Goal: Task Accomplishment & Management: Manage account settings

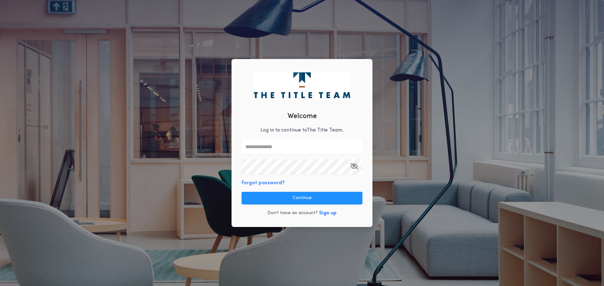
click at [294, 151] on input "text" at bounding box center [301, 146] width 121 height 15
type input "**********"
click at [405, 194] on div "**********" at bounding box center [302, 143] width 604 height 286
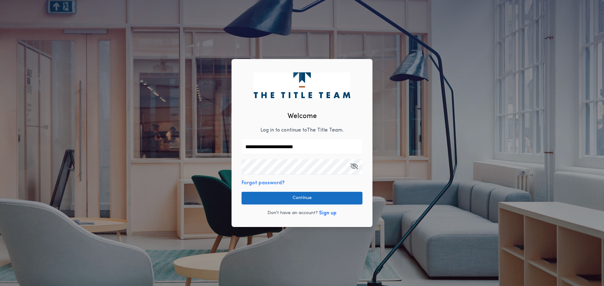
click at [318, 200] on button "Continue" at bounding box center [301, 198] width 121 height 13
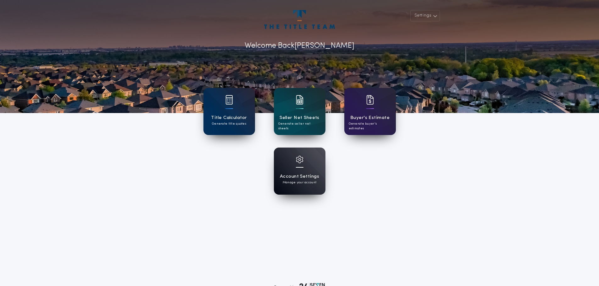
click at [305, 165] on div "Account Settings Manage your account" at bounding box center [300, 171] width 52 height 47
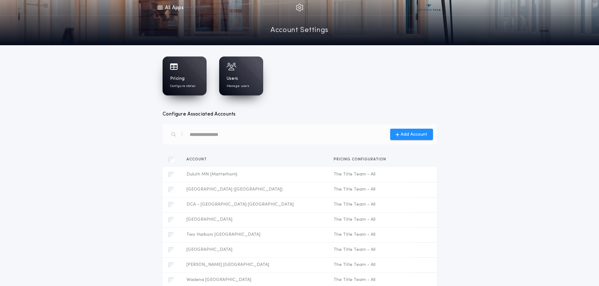
click at [191, 83] on div "Pricing Configure states" at bounding box center [184, 82] width 29 height 13
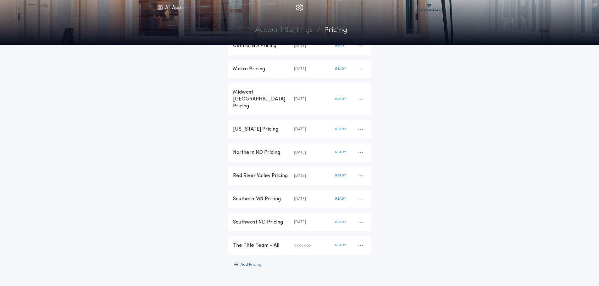
scroll to position [126, 0]
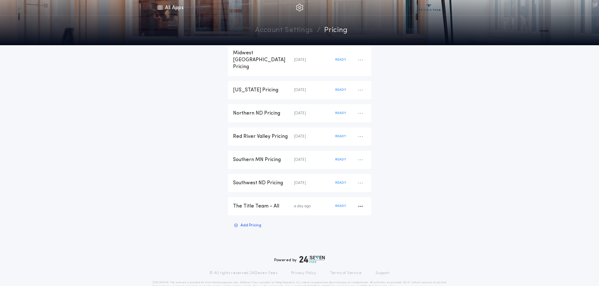
click at [250, 203] on div "The Title Team - All" at bounding box center [263, 206] width 61 height 7
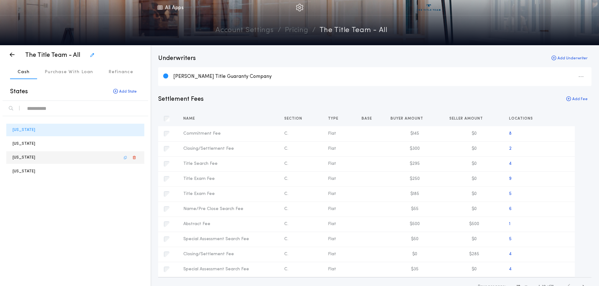
click at [25, 156] on p "[US_STATE]" at bounding box center [24, 158] width 23 height 6
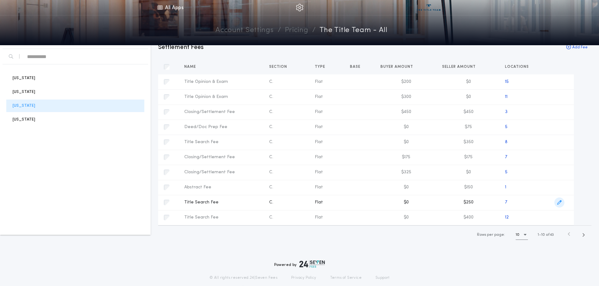
scroll to position [63, 0]
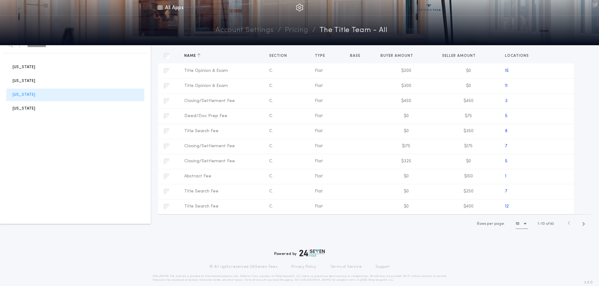
click at [199, 56] on icon "button" at bounding box center [198, 55] width 3 height 4
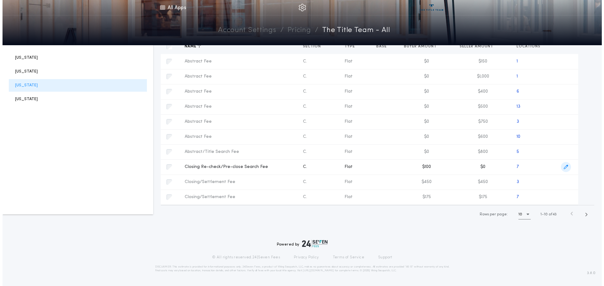
scroll to position [77, 0]
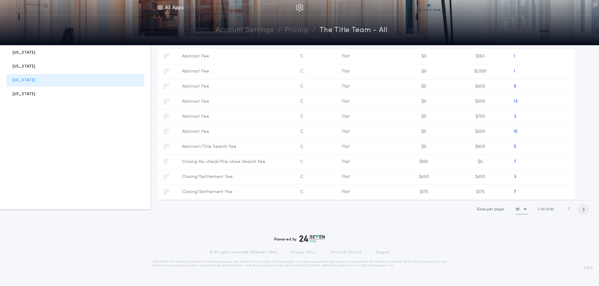
click at [583, 210] on icon "button" at bounding box center [583, 209] width 3 height 5
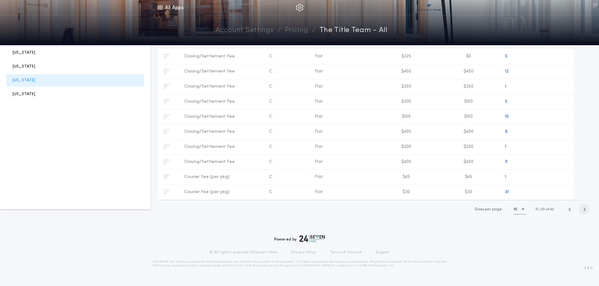
click at [583, 210] on icon "button" at bounding box center [584, 209] width 3 height 5
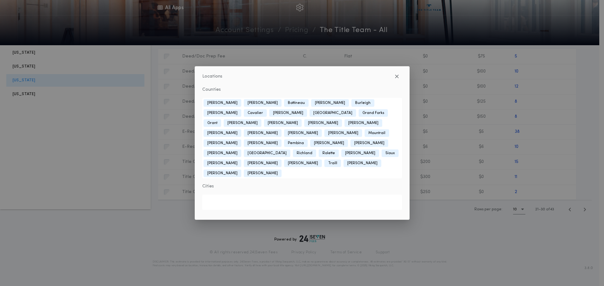
click at [555, 131] on div "Locations Counties [GEOGRAPHIC_DATA] [PERSON_NAME] [GEOGRAPHIC_DATA] [GEOGRAPHI…" at bounding box center [302, 143] width 604 height 286
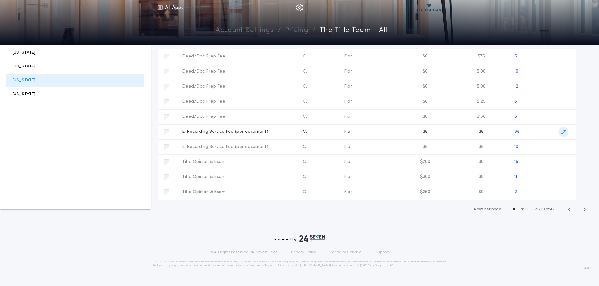
click at [563, 131] on icon "button" at bounding box center [563, 132] width 4 height 4
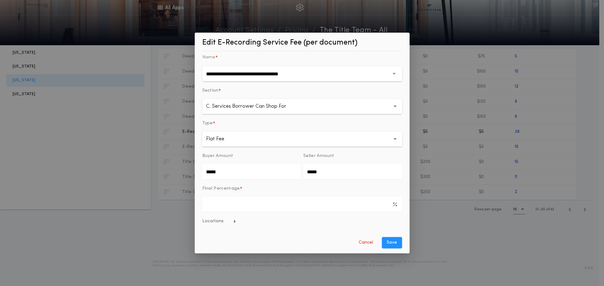
click at [215, 222] on span "Locations" at bounding box center [219, 222] width 34 height 6
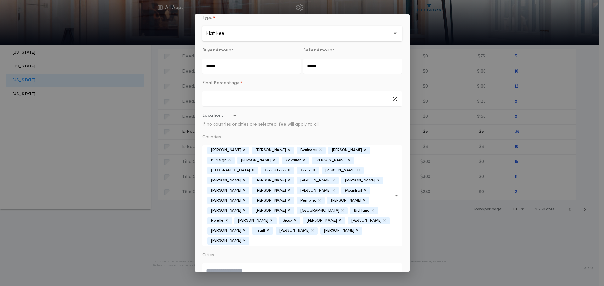
scroll to position [94, 0]
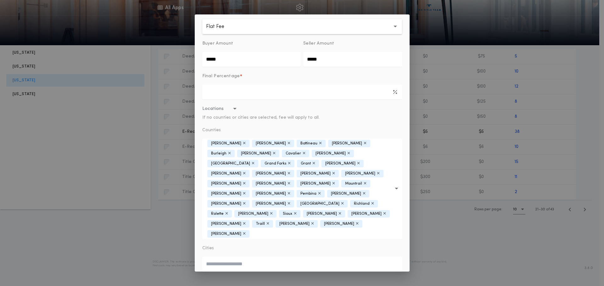
click at [319, 143] on icon "button" at bounding box center [320, 143] width 3 height 4
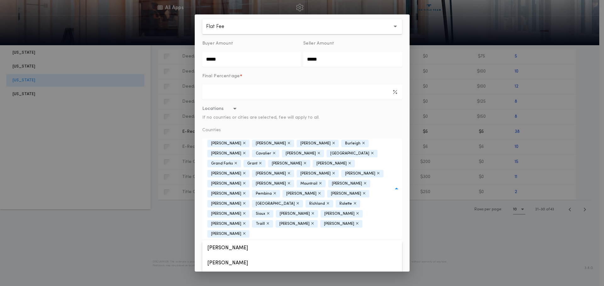
scroll to position [92, 0]
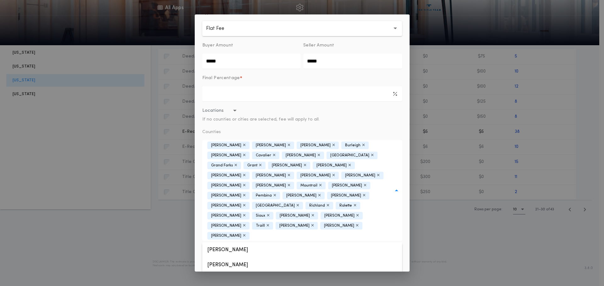
click at [332, 144] on icon "button" at bounding box center [333, 145] width 3 height 4
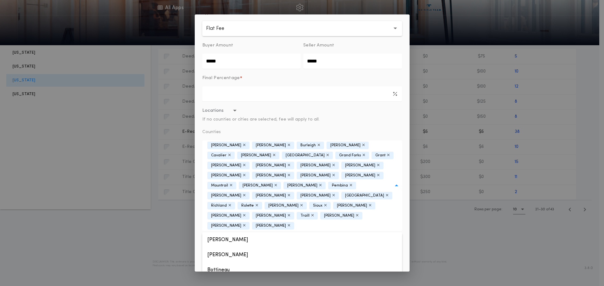
click at [377, 166] on icon "button" at bounding box center [378, 165] width 3 height 4
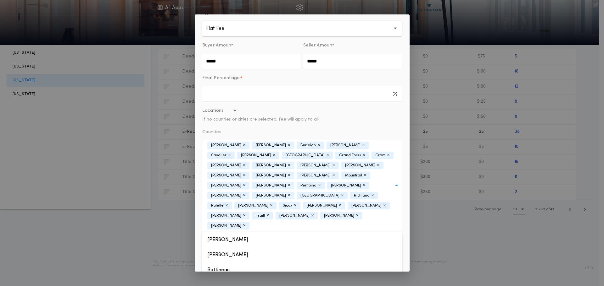
scroll to position [86, 0]
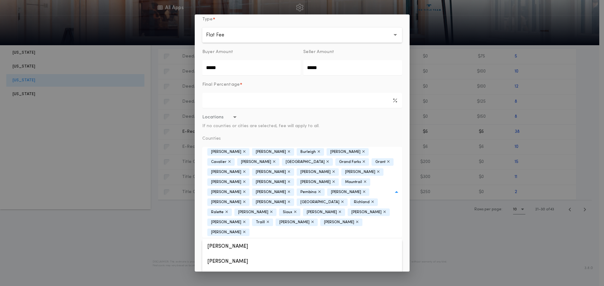
click at [246, 180] on icon "button" at bounding box center [244, 182] width 3 height 4
click at [319, 180] on icon "button" at bounding box center [320, 182] width 3 height 4
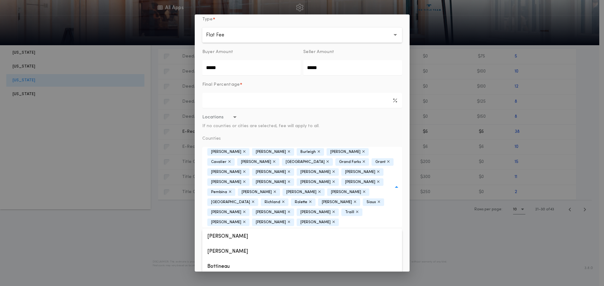
click at [273, 190] on icon "button" at bounding box center [274, 192] width 3 height 4
click at [371, 190] on icon "button" at bounding box center [372, 192] width 3 height 4
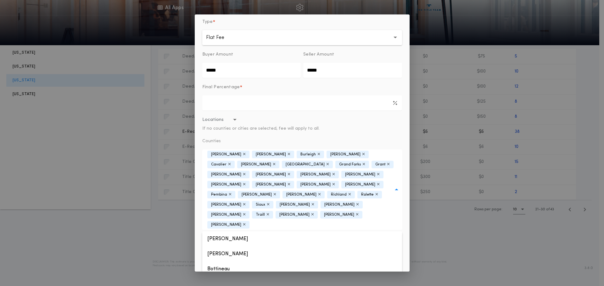
scroll to position [82, 0]
click at [375, 194] on icon "button" at bounding box center [376, 196] width 3 height 4
click at [246, 204] on icon "button" at bounding box center [244, 206] width 3 height 4
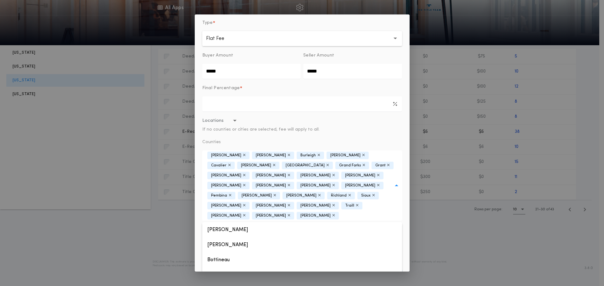
scroll to position [76, 0]
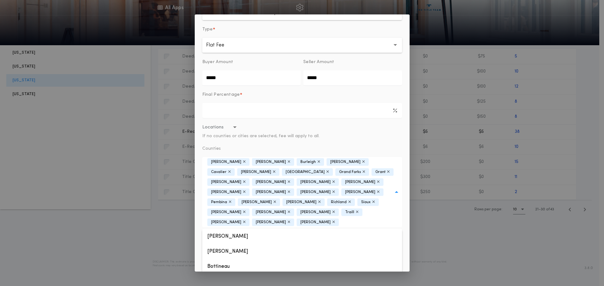
click at [290, 220] on icon "button" at bounding box center [288, 222] width 3 height 4
click at [403, 209] on div "**********" at bounding box center [302, 143] width 215 height 258
click at [389, 276] on button "Save" at bounding box center [392, 281] width 20 height 11
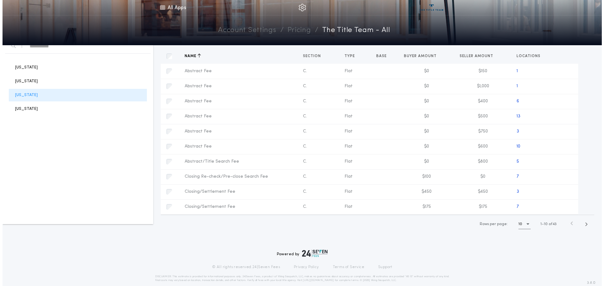
scroll to position [63, 0]
click at [583, 225] on icon "button" at bounding box center [583, 224] width 3 height 5
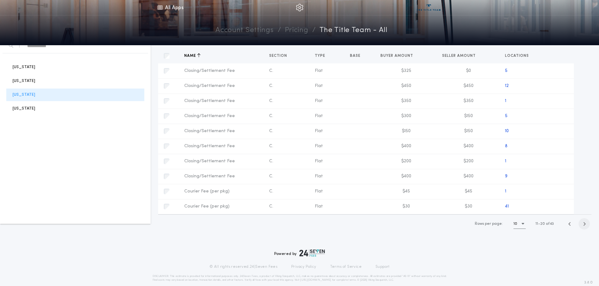
click at [583, 225] on icon "button" at bounding box center [584, 224] width 3 height 5
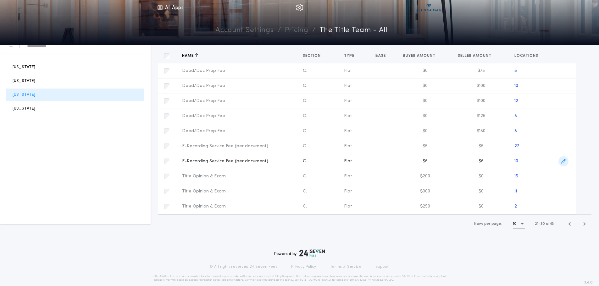
click at [564, 162] on icon "button" at bounding box center [563, 161] width 4 height 4
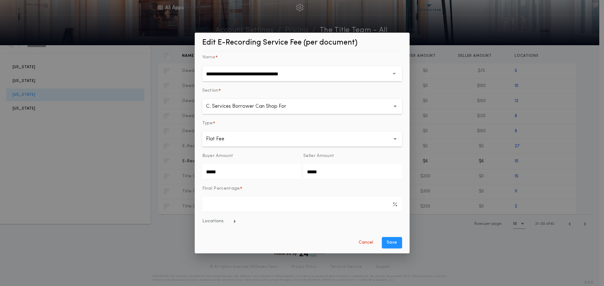
click at [213, 222] on span "Locations" at bounding box center [219, 222] width 34 height 6
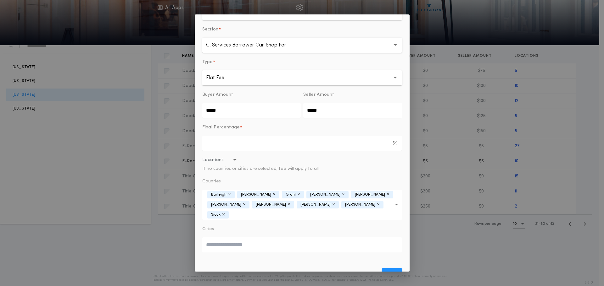
scroll to position [46, 0]
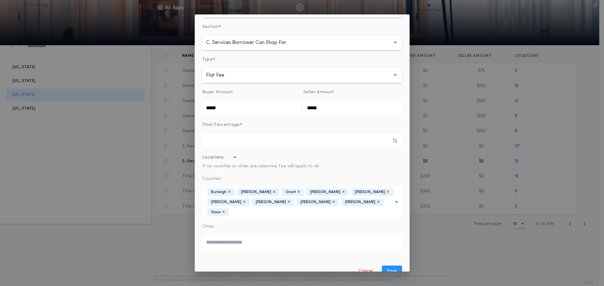
click at [395, 201] on icon "button" at bounding box center [396, 202] width 3 height 2
click at [214, 248] on button "Bottineau" at bounding box center [302, 255] width 200 height 15
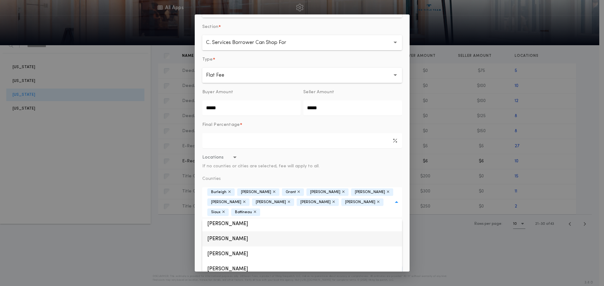
scroll to position [63, 0]
click at [216, 236] on button "[PERSON_NAME]" at bounding box center [302, 239] width 200 height 15
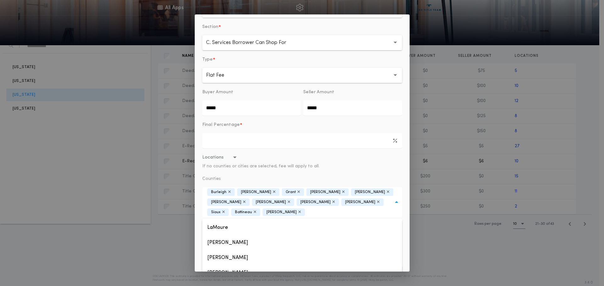
scroll to position [252, 0]
click at [222, 231] on button "[PERSON_NAME]" at bounding box center [302, 231] width 200 height 15
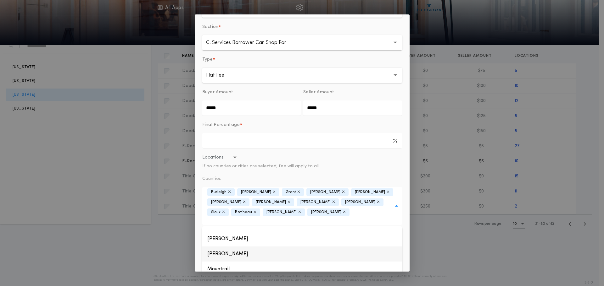
click at [224, 247] on button "[PERSON_NAME]" at bounding box center [302, 254] width 200 height 15
click at [224, 249] on button "Mountrail" at bounding box center [302, 256] width 200 height 15
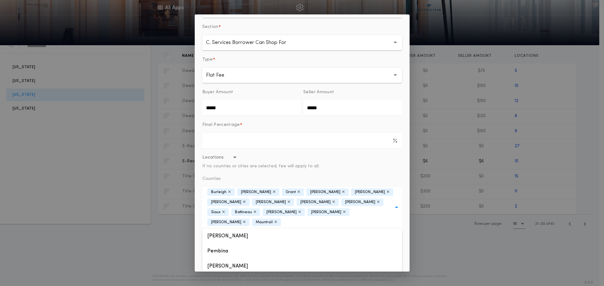
scroll to position [283, 0]
click at [224, 248] on button "[PERSON_NAME]" at bounding box center [302, 255] width 200 height 15
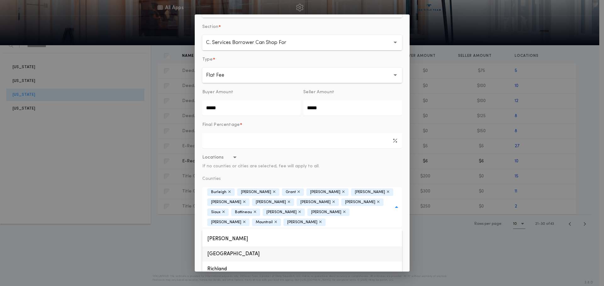
click at [224, 247] on button "[GEOGRAPHIC_DATA]" at bounding box center [302, 254] width 200 height 15
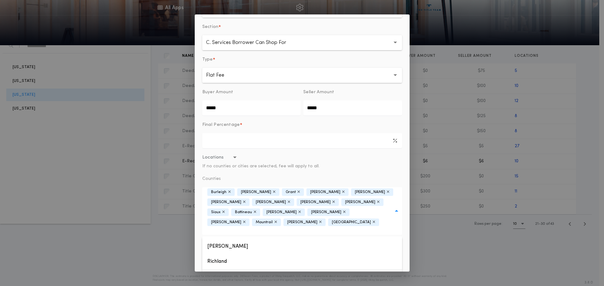
click at [217, 269] on button "Rolette" at bounding box center [302, 276] width 200 height 15
click at [217, 256] on button "[PERSON_NAME]" at bounding box center [302, 263] width 200 height 15
click at [217, 254] on button "[PERSON_NAME]" at bounding box center [302, 261] width 200 height 15
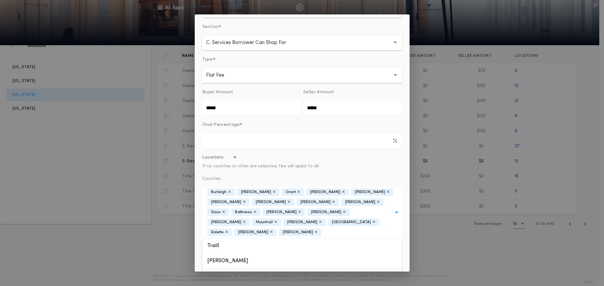
click at [216, 269] on button "[PERSON_NAME]" at bounding box center [302, 276] width 200 height 15
click at [372, 170] on form "**********" at bounding box center [302, 146] width 200 height 313
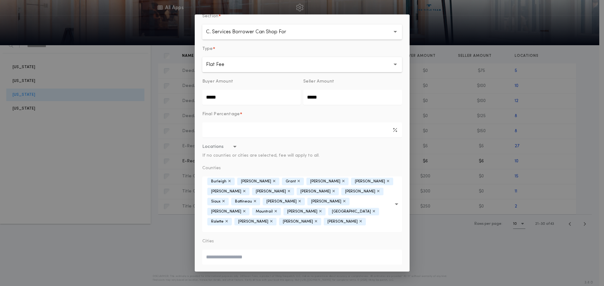
scroll to position [66, 0]
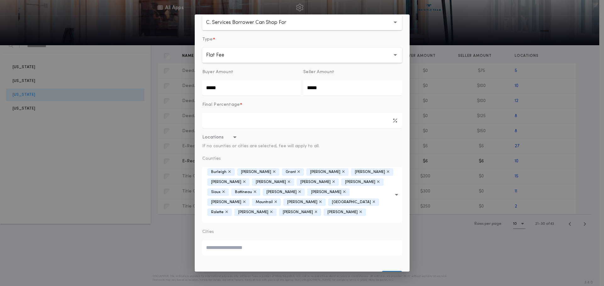
click at [390, 271] on button "Save" at bounding box center [392, 276] width 20 height 11
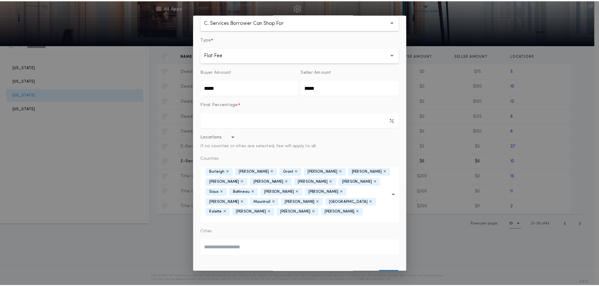
scroll to position [0, 0]
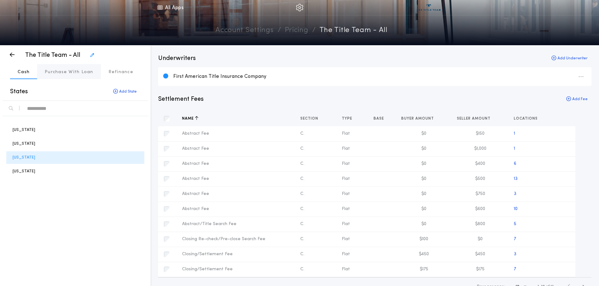
click at [72, 74] on p "Purchase With Loan" at bounding box center [69, 72] width 49 height 6
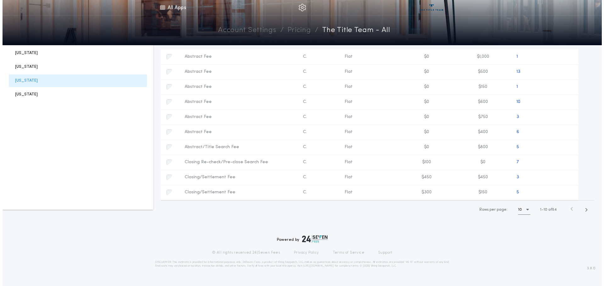
scroll to position [77, 0]
click at [584, 211] on icon "button" at bounding box center [583, 209] width 3 height 5
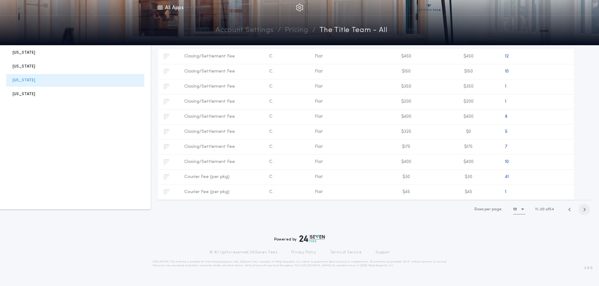
click at [584, 211] on icon "button" at bounding box center [584, 209] width 3 height 5
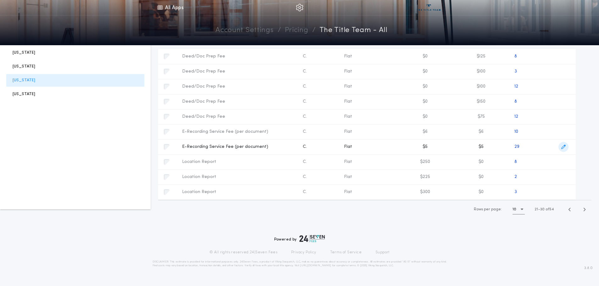
click at [561, 148] on icon "button" at bounding box center [563, 147] width 4 height 4
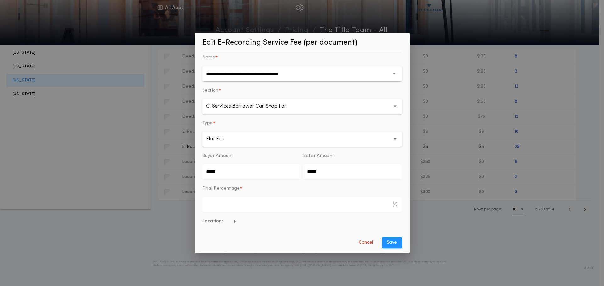
click at [225, 219] on span "Locations" at bounding box center [219, 222] width 34 height 6
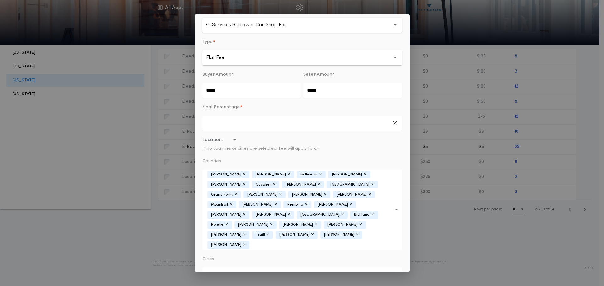
scroll to position [76, 0]
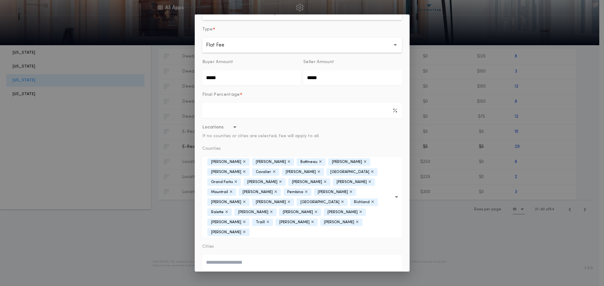
click at [319, 161] on icon "button" at bounding box center [320, 162] width 3 height 4
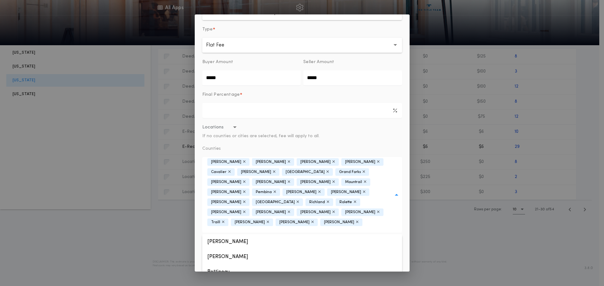
click at [332, 162] on icon "button" at bounding box center [333, 162] width 3 height 4
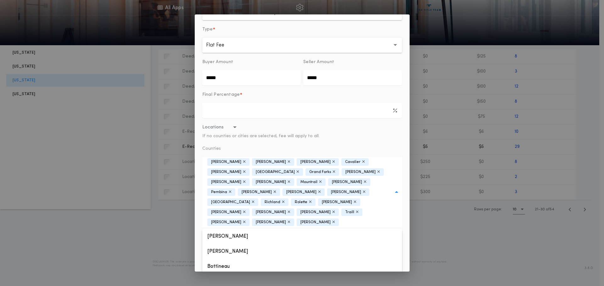
click at [246, 180] on icon "button" at bounding box center [244, 182] width 3 height 4
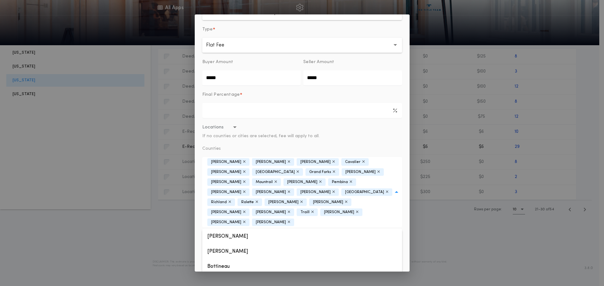
click at [246, 180] on icon "button" at bounding box center [244, 182] width 3 height 4
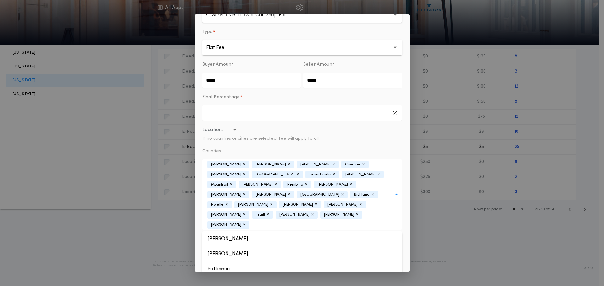
scroll to position [72, 0]
click at [232, 184] on icon "button" at bounding box center [231, 186] width 3 height 4
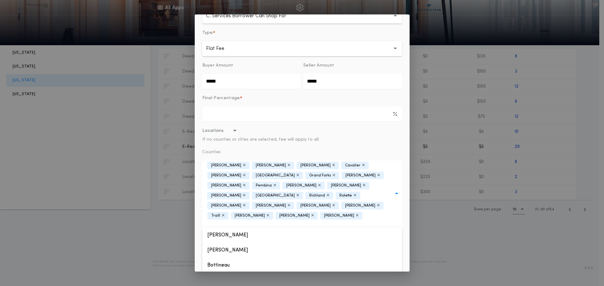
click at [321, 184] on icon "button" at bounding box center [319, 186] width 3 height 4
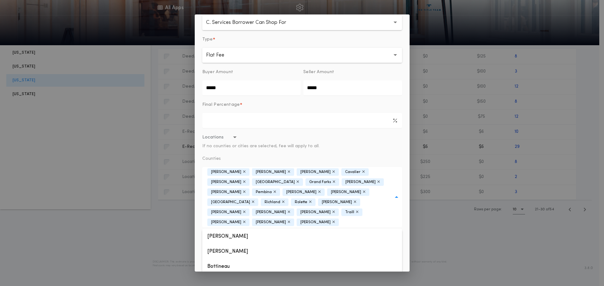
click at [252, 200] on icon "button" at bounding box center [253, 202] width 3 height 4
click at [256, 200] on icon "button" at bounding box center [256, 202] width 3 height 4
click at [273, 200] on icon "button" at bounding box center [274, 202] width 3 height 4
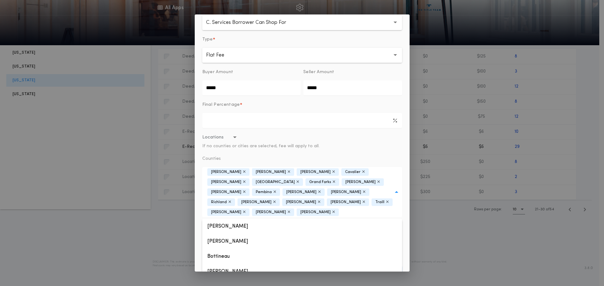
click at [290, 210] on icon "button" at bounding box center [288, 212] width 3 height 4
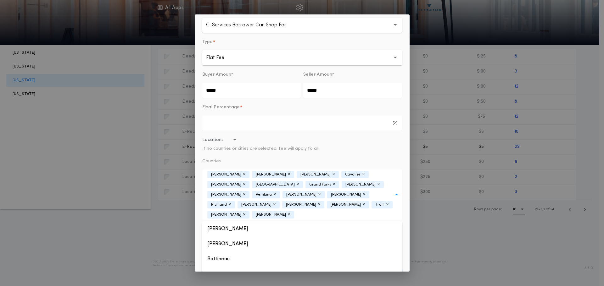
scroll to position [62, 0]
click at [290, 214] on icon "button" at bounding box center [288, 216] width 3 height 4
click at [403, 185] on div "**********" at bounding box center [302, 143] width 215 height 258
click at [387, 269] on button "Save" at bounding box center [392, 274] width 20 height 11
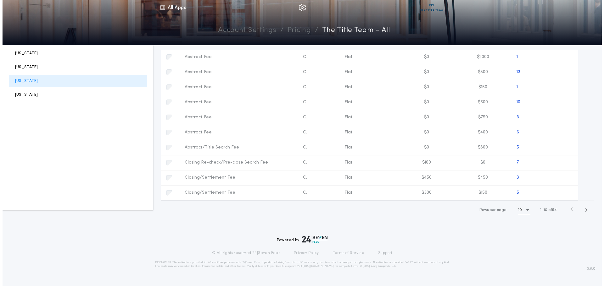
scroll to position [77, 0]
click at [584, 211] on icon "button" at bounding box center [583, 209] width 3 height 5
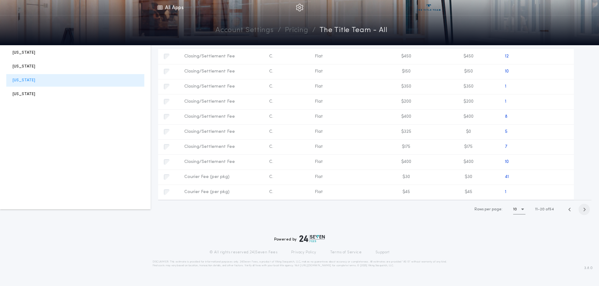
click at [584, 211] on icon "button" at bounding box center [584, 209] width 3 height 5
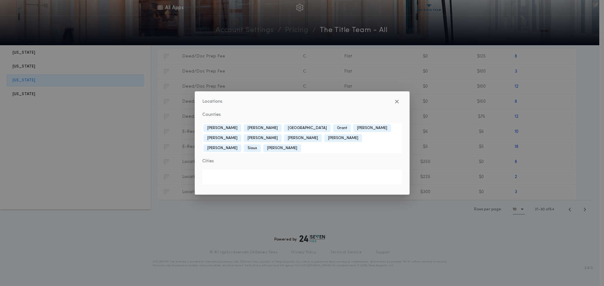
click at [544, 134] on div "Locations Counties [GEOGRAPHIC_DATA] [PERSON_NAME] [GEOGRAPHIC_DATA] [PERSON_NA…" at bounding box center [302, 143] width 604 height 286
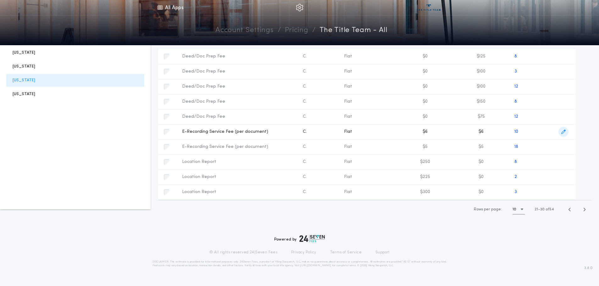
click at [560, 132] on span "button" at bounding box center [563, 132] width 10 height 10
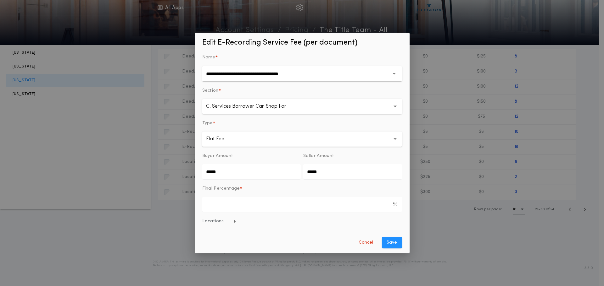
click at [213, 224] on span "Locations" at bounding box center [219, 222] width 34 height 6
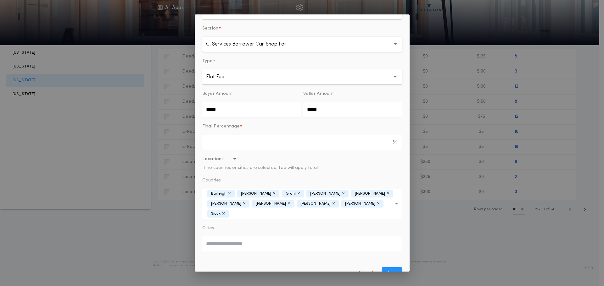
scroll to position [46, 0]
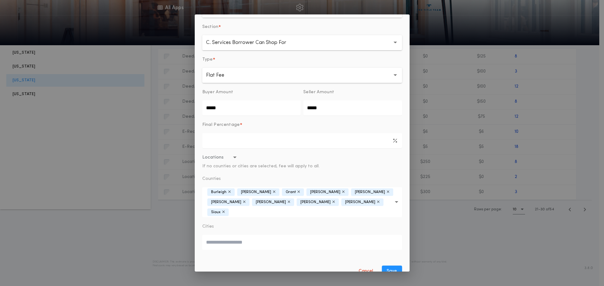
click at [395, 199] on icon "button" at bounding box center [396, 202] width 3 height 30
click at [218, 217] on button "Bottineau" at bounding box center [302, 224] width 200 height 15
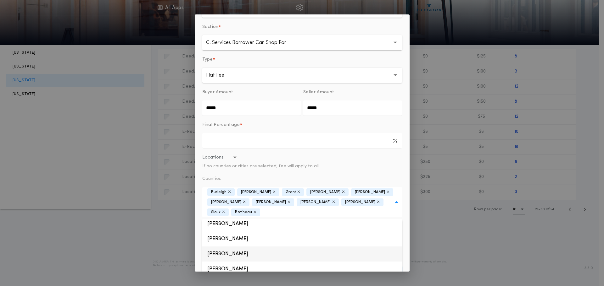
click at [219, 251] on button "[PERSON_NAME]" at bounding box center [302, 254] width 200 height 15
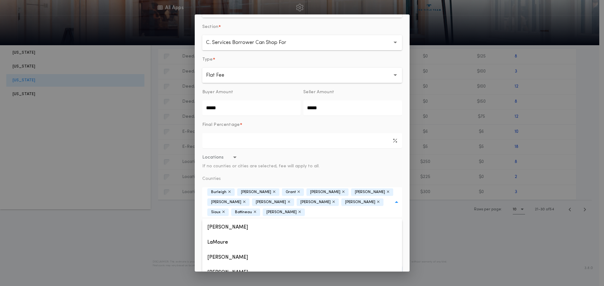
scroll to position [236, 0]
click at [219, 246] on button "[PERSON_NAME]" at bounding box center [302, 246] width 200 height 15
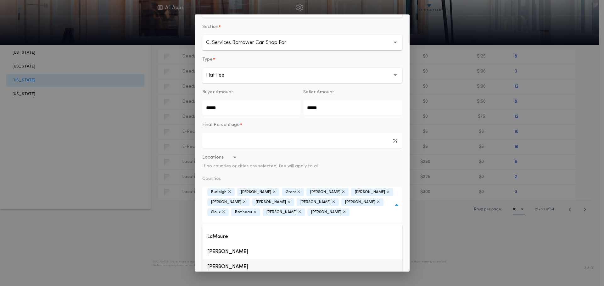
click at [220, 260] on button "[PERSON_NAME]" at bounding box center [302, 267] width 200 height 15
click at [220, 264] on button "Mountrail" at bounding box center [302, 271] width 200 height 15
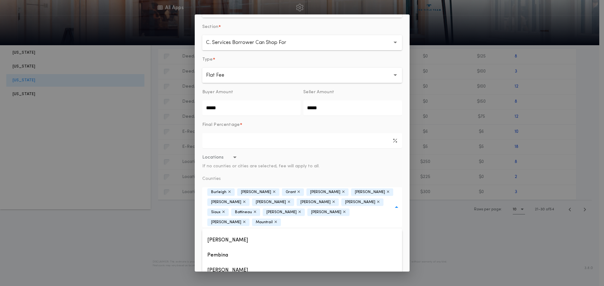
scroll to position [299, 0]
click at [219, 232] on button "[PERSON_NAME]" at bounding box center [302, 239] width 200 height 15
click at [220, 262] on button "[GEOGRAPHIC_DATA]" at bounding box center [302, 269] width 200 height 15
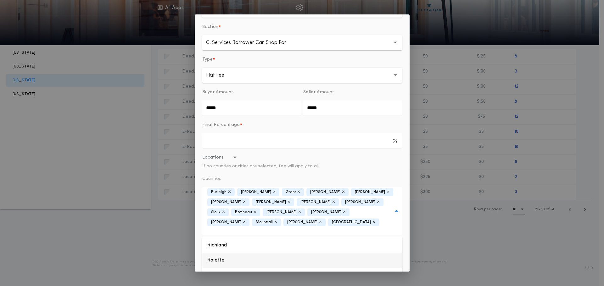
click at [221, 253] on button "Rolette" at bounding box center [302, 260] width 200 height 15
click at [221, 239] on button "[PERSON_NAME]" at bounding box center [302, 246] width 200 height 15
click at [221, 254] on button "[PERSON_NAME]" at bounding box center [302, 261] width 200 height 15
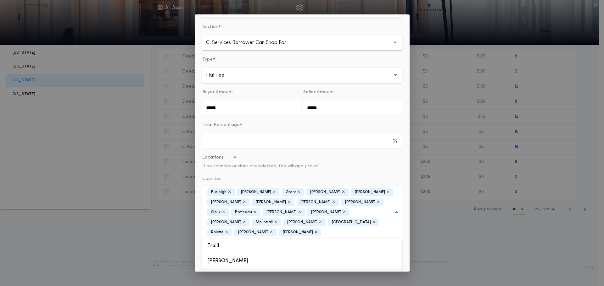
click at [220, 269] on button "[PERSON_NAME]" at bounding box center [302, 276] width 200 height 15
click at [382, 165] on button "Locations If no counties or cities are selected, fee will apply to all." at bounding box center [302, 162] width 200 height 15
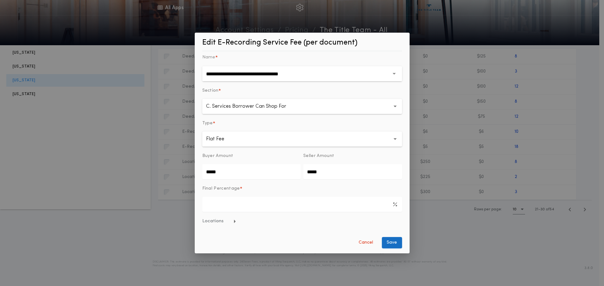
click at [391, 245] on button "Save" at bounding box center [392, 242] width 20 height 11
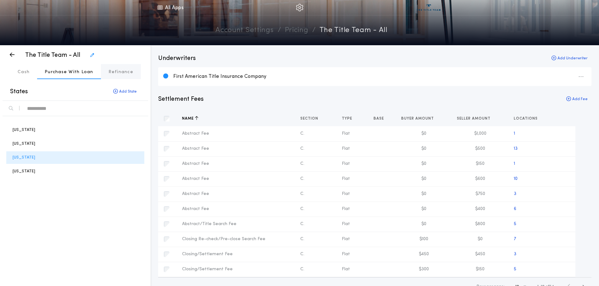
click at [123, 73] on p "Refinance" at bounding box center [120, 72] width 25 height 6
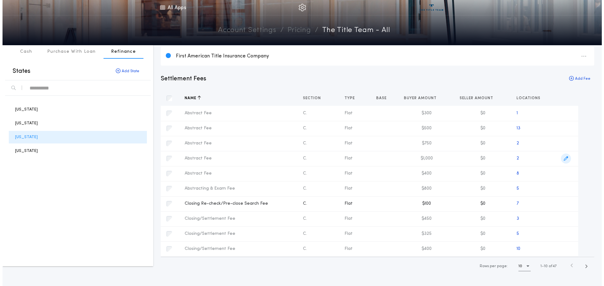
scroll to position [31, 0]
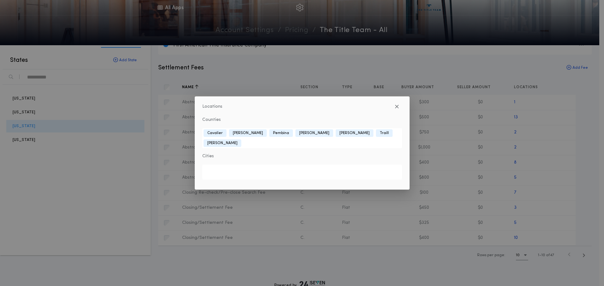
click at [581, 255] on div "Locations Counties [GEOGRAPHIC_DATA][PERSON_NAME][GEOGRAPHIC_DATA] [GEOGRAPHIC_…" at bounding box center [302, 143] width 604 height 286
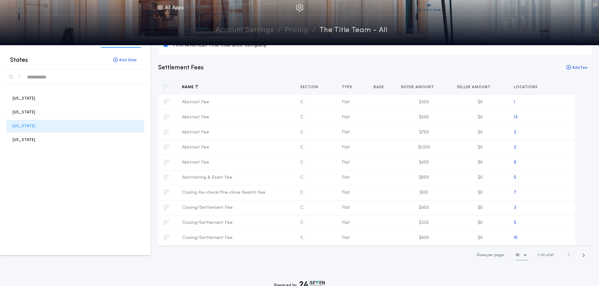
click at [581, 255] on span "button" at bounding box center [583, 255] width 11 height 11
click at [563, 211] on span "button" at bounding box center [563, 208] width 10 height 10
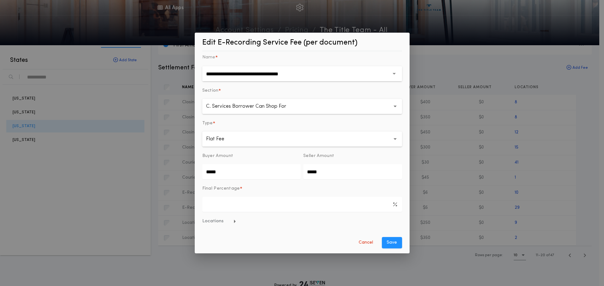
click at [211, 221] on span "Locations" at bounding box center [219, 222] width 34 height 6
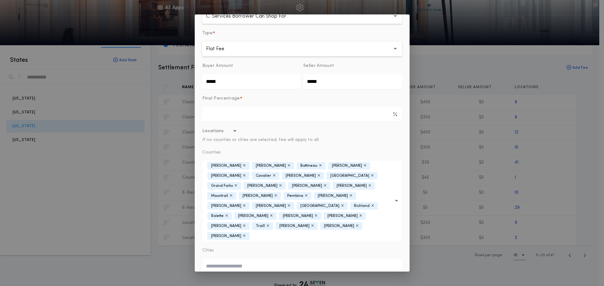
scroll to position [76, 0]
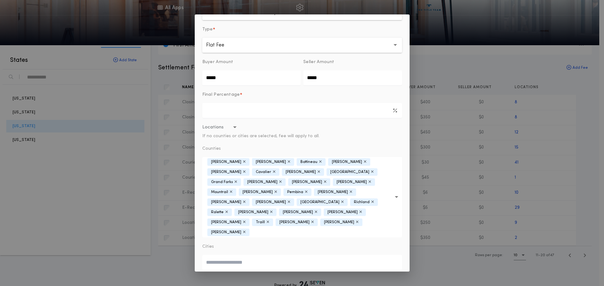
click at [319, 162] on icon "button" at bounding box center [320, 162] width 3 height 4
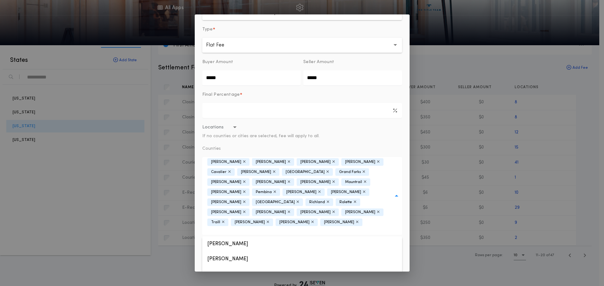
click at [332, 162] on icon "button" at bounding box center [333, 162] width 3 height 4
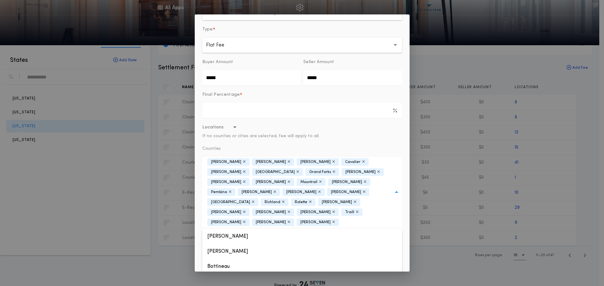
click at [246, 180] on icon "button" at bounding box center [244, 182] width 3 height 4
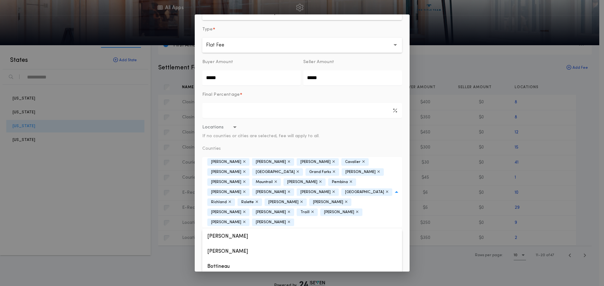
click at [246, 180] on icon "button" at bounding box center [244, 182] width 3 height 4
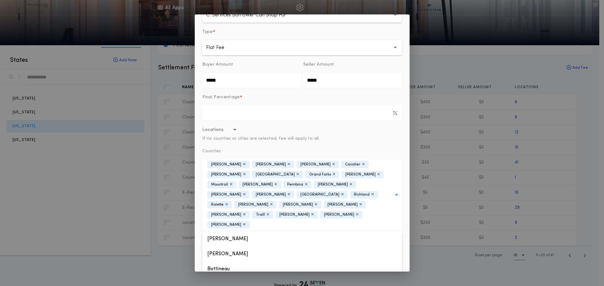
scroll to position [72, 0]
click at [232, 184] on icon "button" at bounding box center [231, 186] width 3 height 4
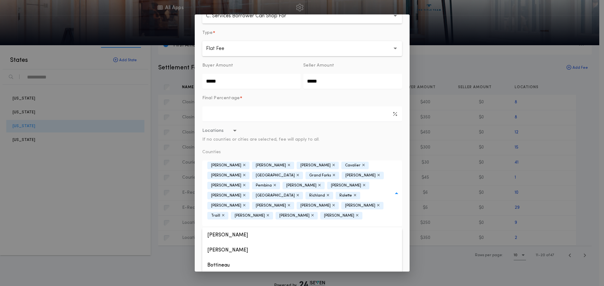
click at [321, 184] on icon "button" at bounding box center [319, 186] width 3 height 4
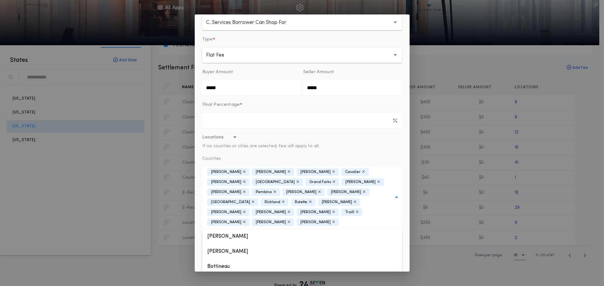
click at [252, 200] on icon "button" at bounding box center [253, 202] width 3 height 4
click at [256, 200] on icon "button" at bounding box center [256, 202] width 3 height 4
click at [273, 200] on icon "button" at bounding box center [274, 202] width 3 height 4
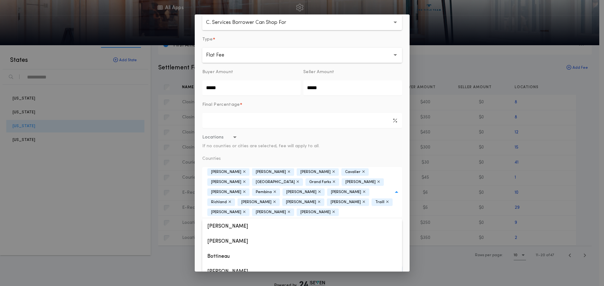
click at [290, 210] on icon "button" at bounding box center [288, 212] width 3 height 4
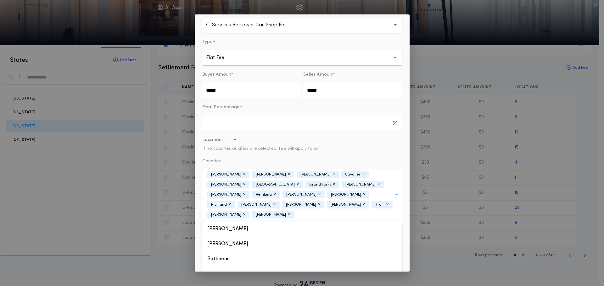
scroll to position [62, 0]
click at [290, 214] on icon "button" at bounding box center [288, 216] width 3 height 4
click at [358, 144] on button "Locations If no counties or cities are selected, fee will apply to all." at bounding box center [302, 145] width 200 height 15
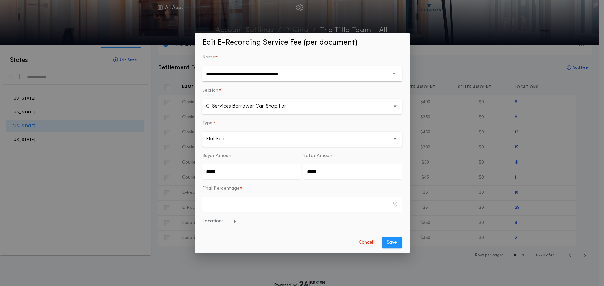
scroll to position [0, 0]
click at [390, 243] on button "Save" at bounding box center [392, 242] width 20 height 11
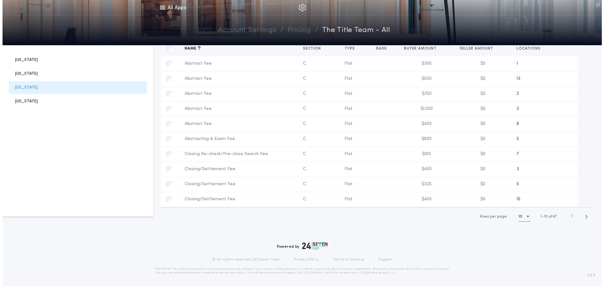
scroll to position [77, 0]
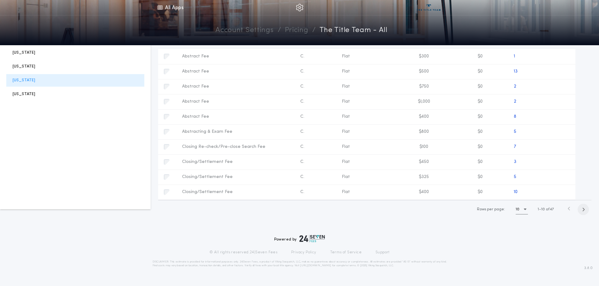
click at [581, 211] on span "button" at bounding box center [583, 209] width 11 height 11
click at [562, 147] on icon "button" at bounding box center [563, 147] width 4 height 4
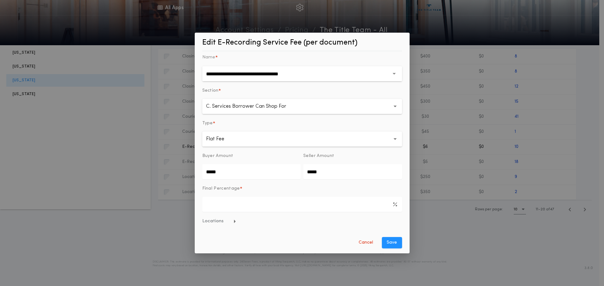
click at [216, 222] on span "Locations" at bounding box center [219, 222] width 34 height 6
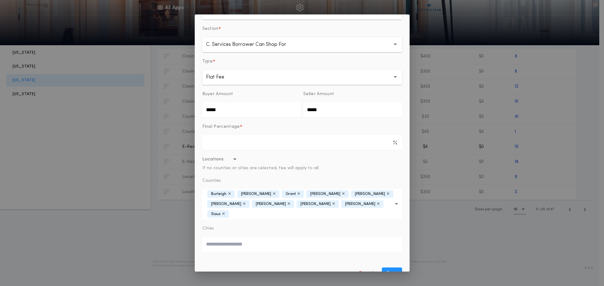
scroll to position [46, 0]
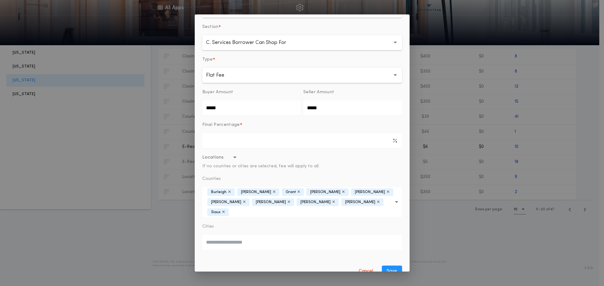
click at [395, 196] on icon "button" at bounding box center [396, 202] width 3 height 30
click at [215, 217] on button "Bottineau" at bounding box center [302, 224] width 200 height 15
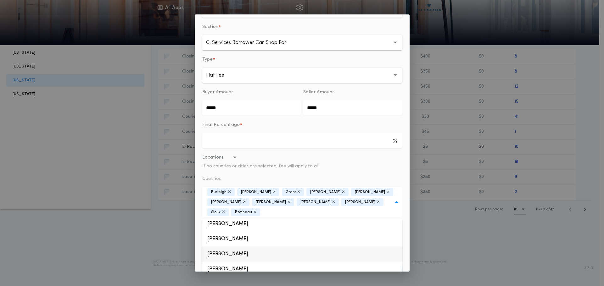
click at [217, 253] on button "[PERSON_NAME]" at bounding box center [302, 254] width 200 height 15
click at [221, 244] on button "[PERSON_NAME]" at bounding box center [302, 246] width 200 height 15
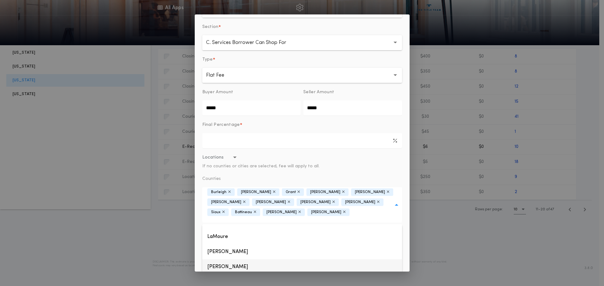
click at [224, 261] on button "[PERSON_NAME]" at bounding box center [302, 267] width 200 height 15
click at [224, 264] on button "Mountrail" at bounding box center [302, 271] width 200 height 15
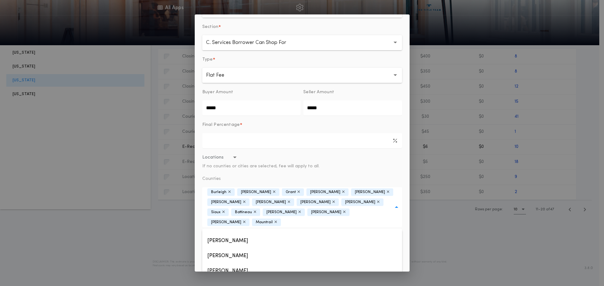
scroll to position [299, 0]
click at [221, 232] on button "[PERSON_NAME]" at bounding box center [302, 239] width 200 height 15
click at [225, 262] on button "[GEOGRAPHIC_DATA]" at bounding box center [302, 269] width 200 height 15
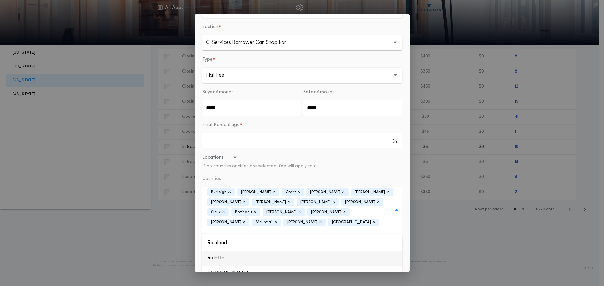
click at [225, 253] on button "Rolette" at bounding box center [302, 258] width 200 height 15
click at [217, 271] on button "[PERSON_NAME]" at bounding box center [302, 278] width 200 height 15
click at [219, 254] on button "[PERSON_NAME]" at bounding box center [302, 261] width 200 height 15
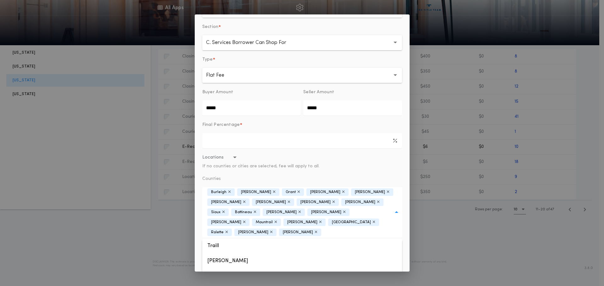
scroll to position [438, 0]
click at [218, 269] on button "[PERSON_NAME]" at bounding box center [302, 276] width 200 height 15
click at [370, 161] on button "Locations If no counties or cities are selected, fee will apply to all." at bounding box center [302, 162] width 200 height 15
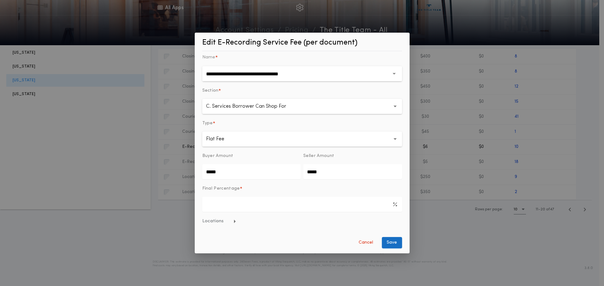
click at [390, 242] on button "Save" at bounding box center [392, 242] width 20 height 11
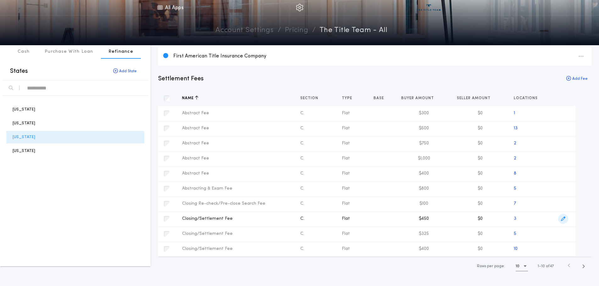
scroll to position [31, 0]
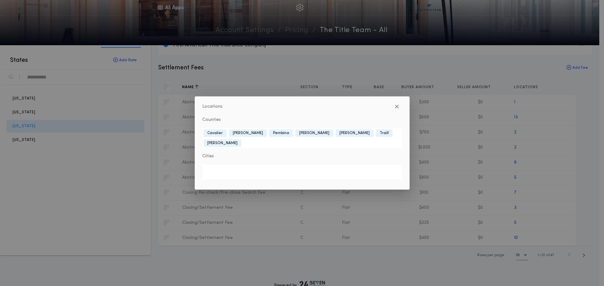
click at [583, 256] on div "Locations Counties [GEOGRAPHIC_DATA][PERSON_NAME][GEOGRAPHIC_DATA] [GEOGRAPHIC_…" at bounding box center [302, 143] width 604 height 286
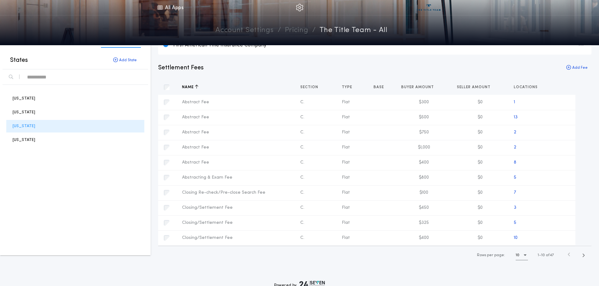
click at [583, 256] on icon "button" at bounding box center [583, 255] width 3 height 5
click at [565, 222] on icon "button" at bounding box center [563, 223] width 4 height 4
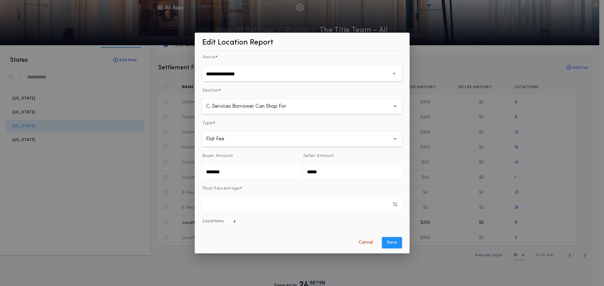
click at [215, 222] on span "Locations" at bounding box center [219, 222] width 34 height 6
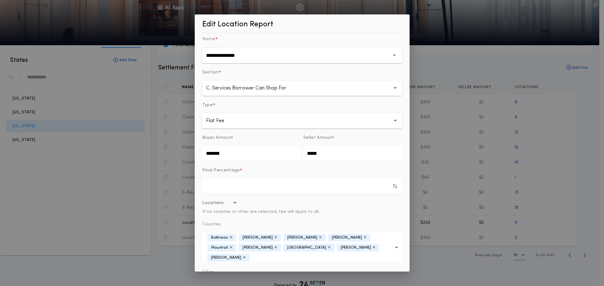
click at [587, 185] on div "**********" at bounding box center [302, 143] width 604 height 286
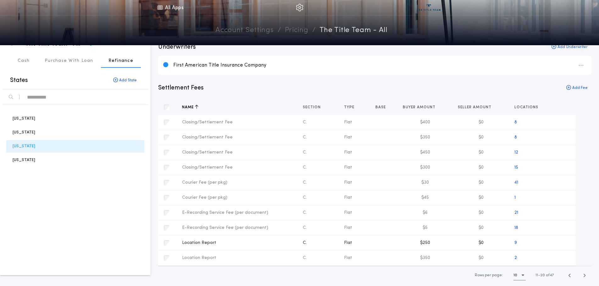
scroll to position [0, 0]
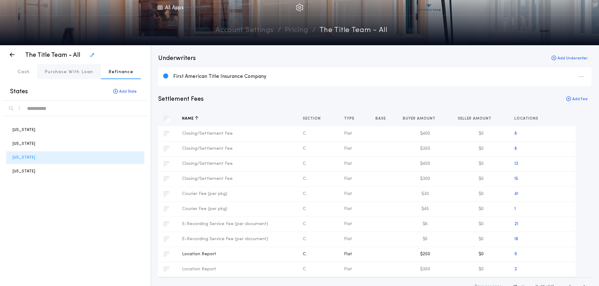
click at [75, 74] on p "Purchase With Loan" at bounding box center [69, 72] width 49 height 6
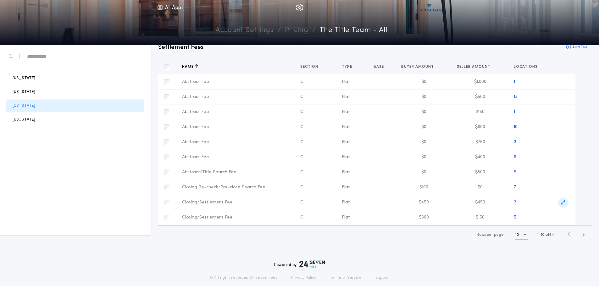
scroll to position [63, 0]
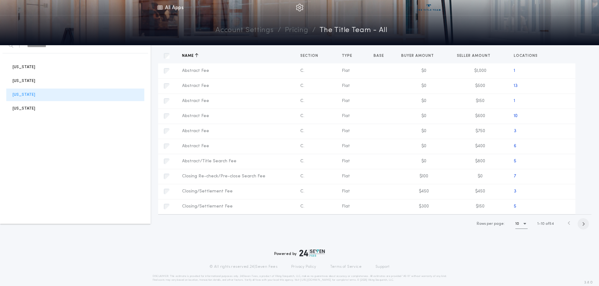
click at [582, 223] on icon "button" at bounding box center [583, 224] width 3 height 5
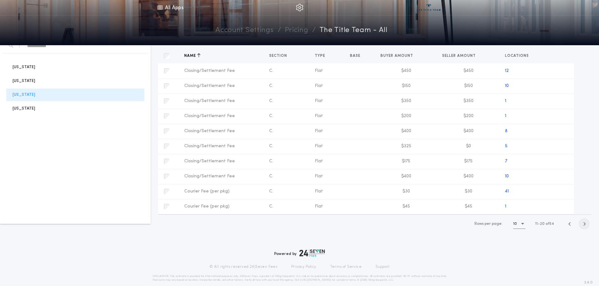
click at [582, 223] on span "button" at bounding box center [583, 224] width 11 height 11
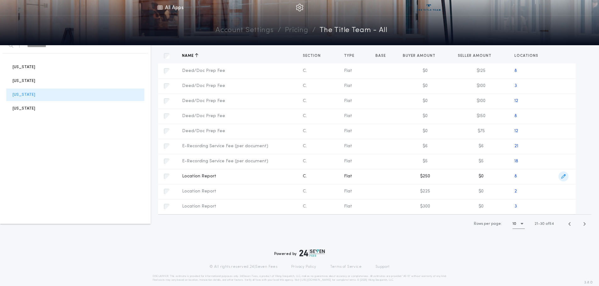
click at [562, 175] on icon "button" at bounding box center [563, 176] width 4 height 4
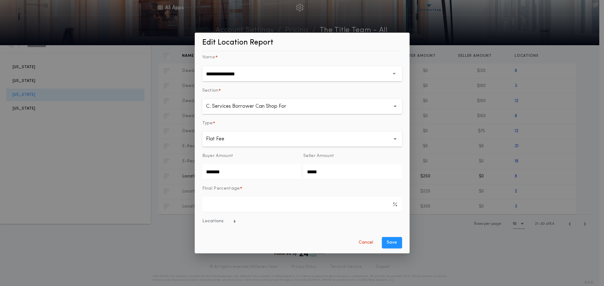
click at [213, 223] on span "Locations" at bounding box center [219, 222] width 34 height 6
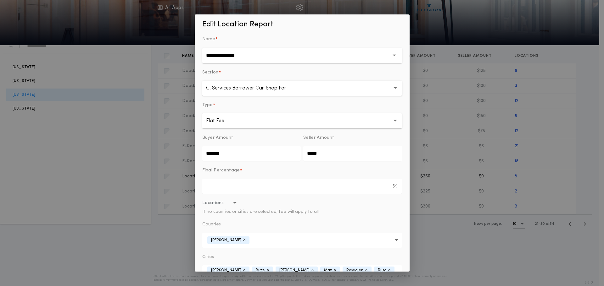
click at [556, 255] on div "**********" at bounding box center [302, 143] width 604 height 286
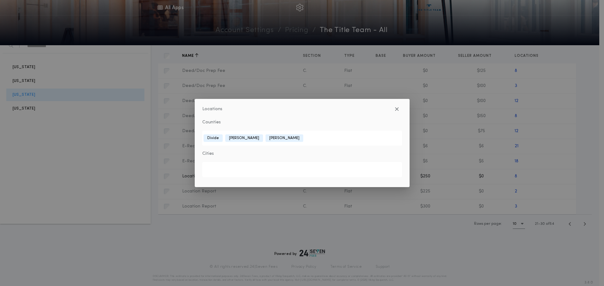
drag, startPoint x: 498, startPoint y: 272, endPoint x: 503, endPoint y: 270, distance: 5.5
click at [498, 272] on div "Locations Counties [GEOGRAPHIC_DATA] [GEOGRAPHIC_DATA] [PERSON_NAME][GEOGRAPHIC…" at bounding box center [302, 143] width 604 height 286
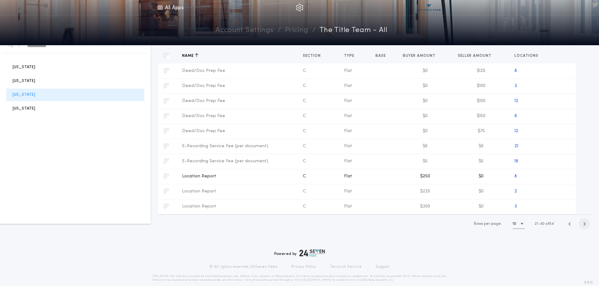
click at [584, 224] on icon "button" at bounding box center [584, 224] width 3 height 5
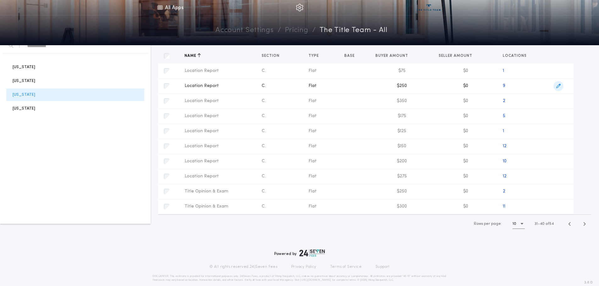
click at [556, 88] on icon "button" at bounding box center [558, 86] width 4 height 4
type input "*******"
type input "*****"
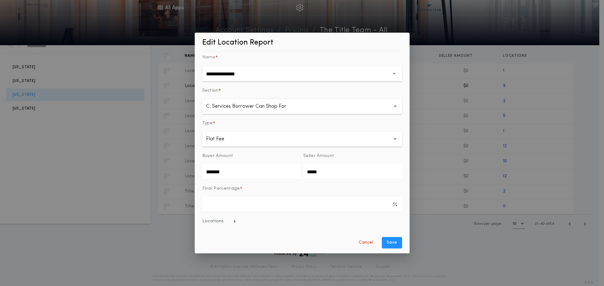
click at [221, 224] on span "Locations" at bounding box center [219, 222] width 34 height 6
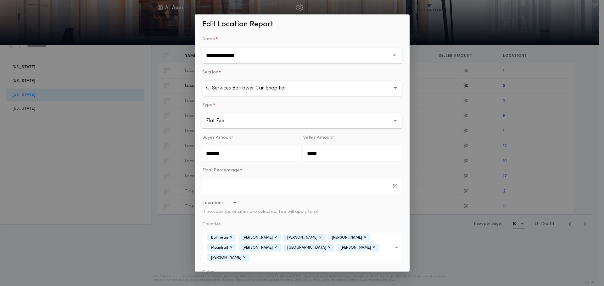
click at [522, 260] on div "**********" at bounding box center [302, 143] width 604 height 286
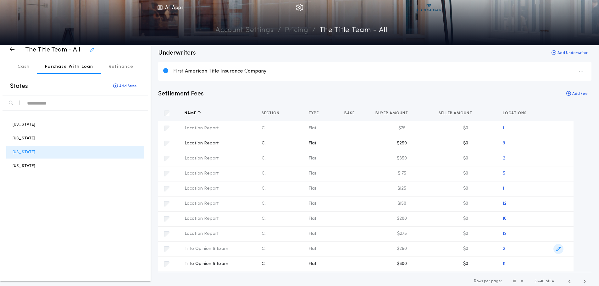
scroll to position [0, 0]
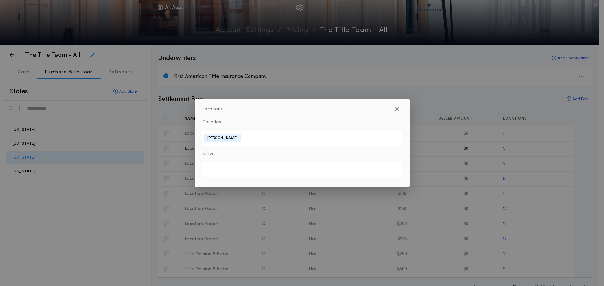
click at [402, 107] on div "Locations Counties Cass Cities" at bounding box center [302, 143] width 215 height 88
click at [397, 109] on icon "button" at bounding box center [397, 109] width 4 height 0
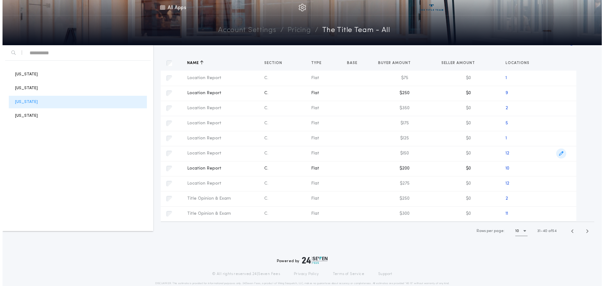
scroll to position [63, 0]
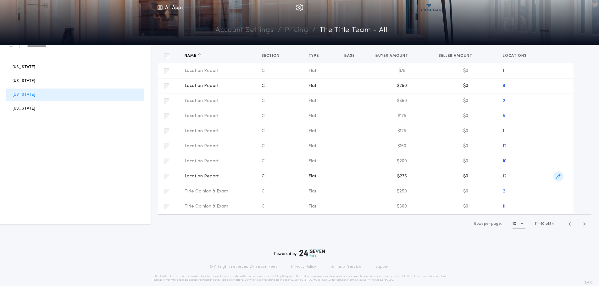
click at [558, 176] on icon "button" at bounding box center [558, 176] width 4 height 4
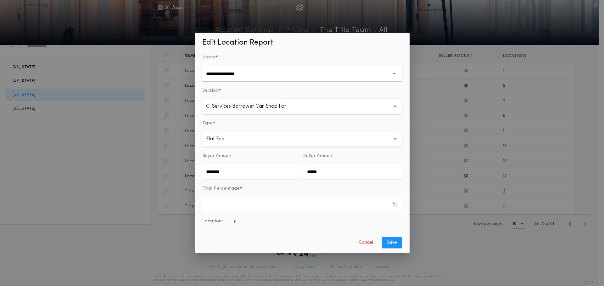
click at [213, 223] on span "Locations" at bounding box center [219, 222] width 34 height 6
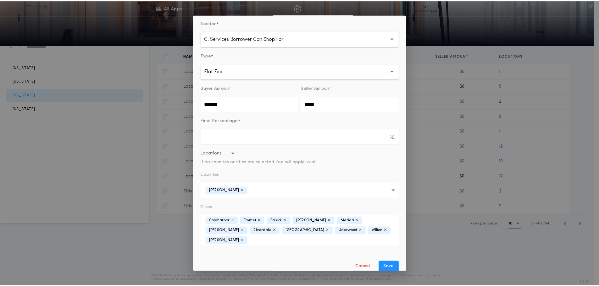
scroll to position [52, 0]
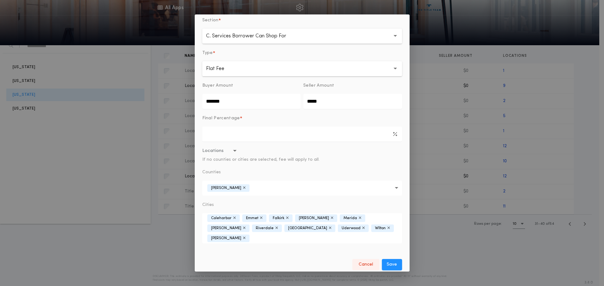
click at [366, 262] on button "Cancel" at bounding box center [365, 264] width 27 height 11
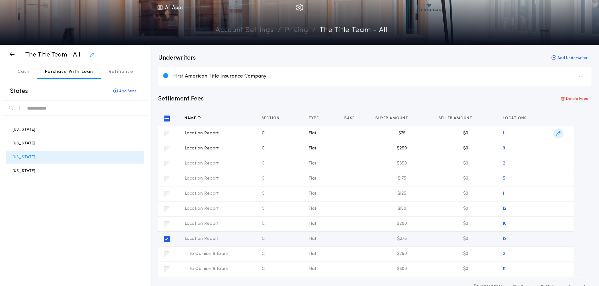
scroll to position [0, 0]
click at [571, 98] on p "Delete Fees" at bounding box center [577, 99] width 22 height 6
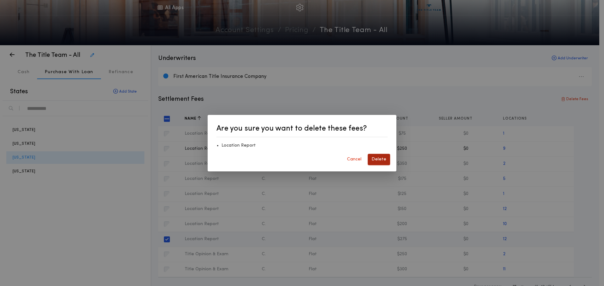
click at [382, 161] on button "Delete" at bounding box center [379, 159] width 22 height 11
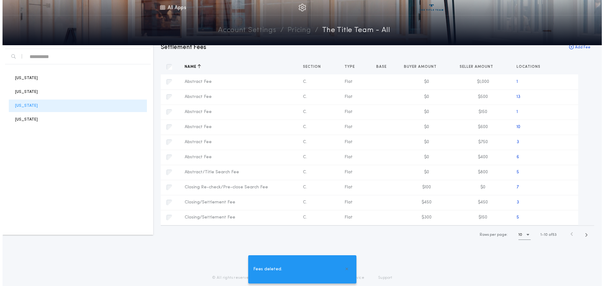
scroll to position [63, 0]
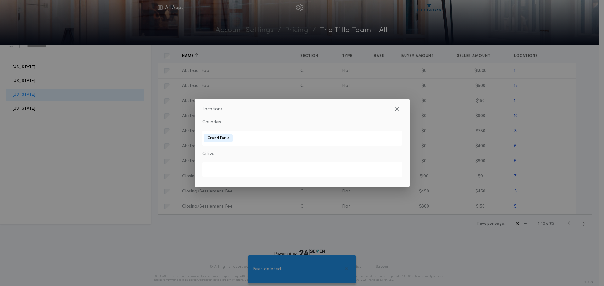
click at [570, 152] on div "Locations Counties [GEOGRAPHIC_DATA] Cities" at bounding box center [302, 143] width 604 height 286
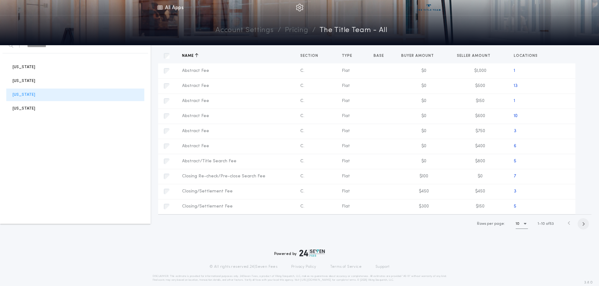
click at [584, 225] on icon "button" at bounding box center [583, 224] width 3 height 5
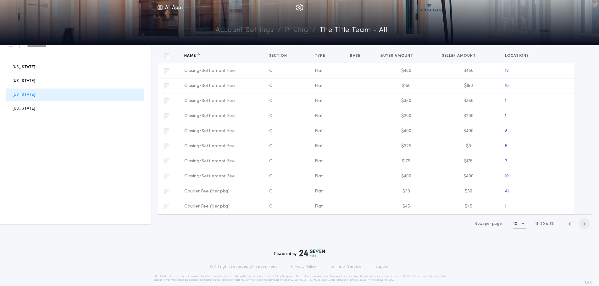
click at [584, 225] on icon "button" at bounding box center [584, 224] width 3 height 5
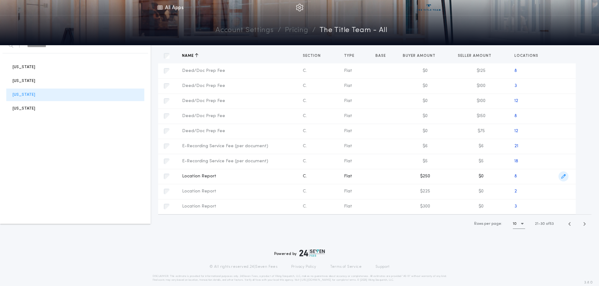
click at [562, 176] on icon "button" at bounding box center [563, 176] width 4 height 4
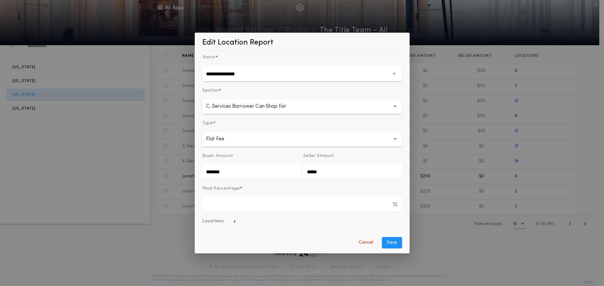
click at [223, 221] on span "Locations" at bounding box center [219, 222] width 34 height 6
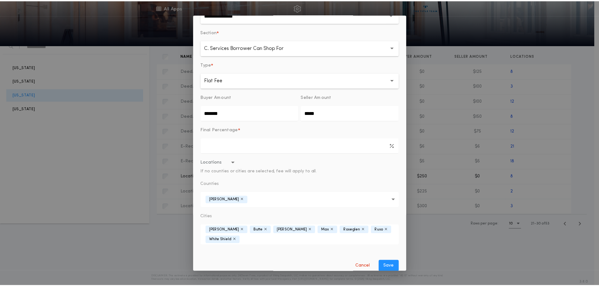
scroll to position [46, 0]
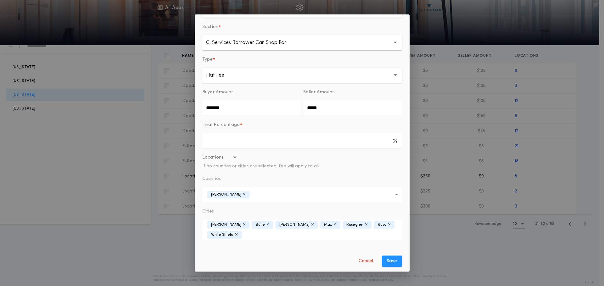
click at [594, 170] on div "**********" at bounding box center [302, 143] width 604 height 286
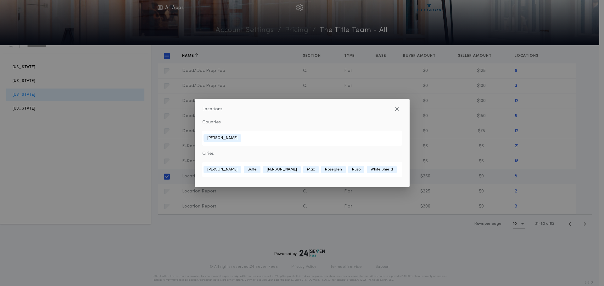
drag, startPoint x: 603, startPoint y: 97, endPoint x: 599, endPoint y: 99, distance: 5.1
click at [601, 98] on div "Locations Counties [GEOGRAPHIC_DATA] Cities Benedict [GEOGRAPHIC_DATA] [GEOGRAP…" at bounding box center [302, 143] width 604 height 286
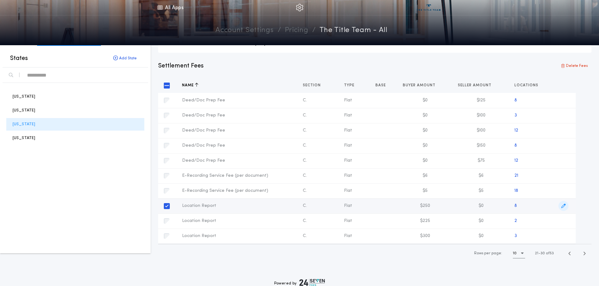
scroll to position [0, 0]
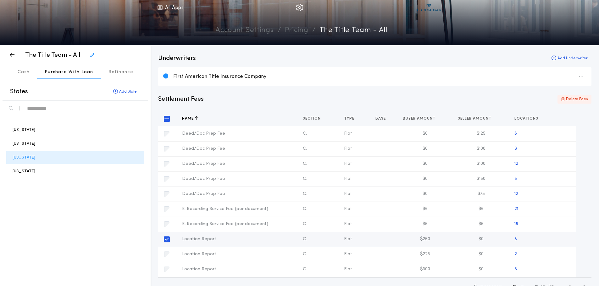
click at [574, 100] on p "Delete Fees" at bounding box center [577, 99] width 22 height 6
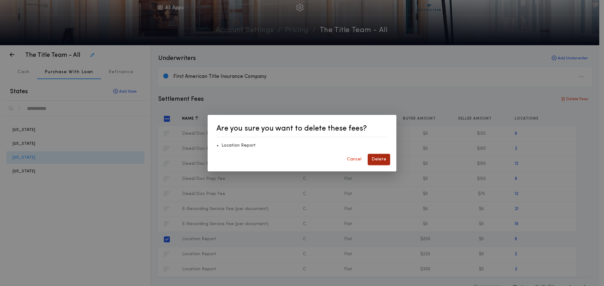
click at [378, 158] on button "Delete" at bounding box center [379, 159] width 22 height 11
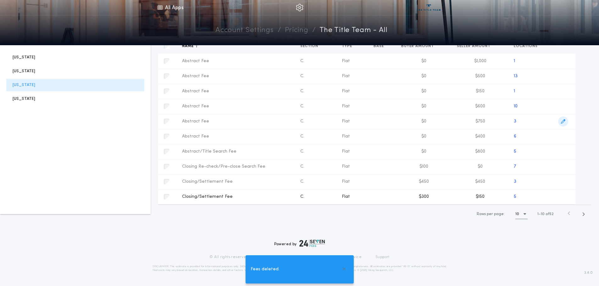
scroll to position [77, 0]
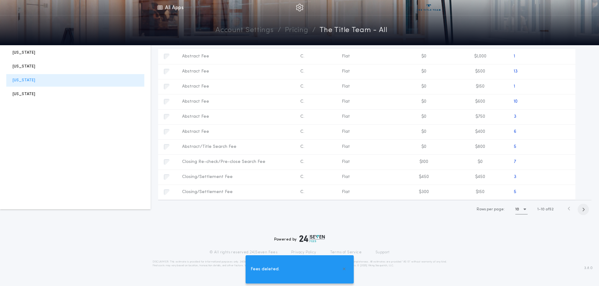
click at [584, 210] on icon "button" at bounding box center [583, 209] width 3 height 5
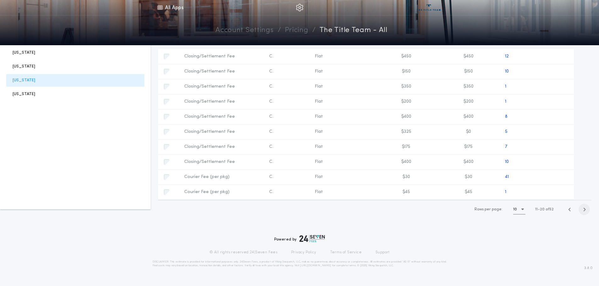
click at [584, 210] on icon "button" at bounding box center [584, 209] width 3 height 5
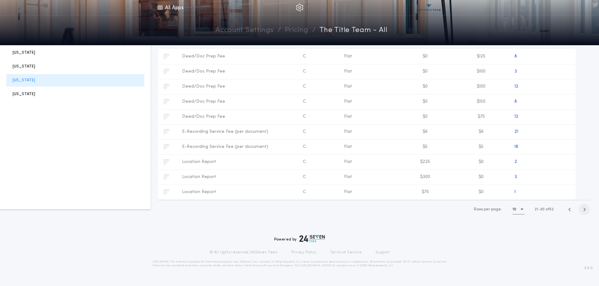
click at [583, 209] on icon "button" at bounding box center [584, 209] width 3 height 5
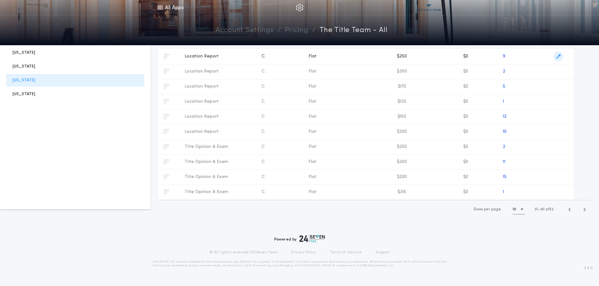
click at [559, 57] on icon "button" at bounding box center [558, 56] width 4 height 4
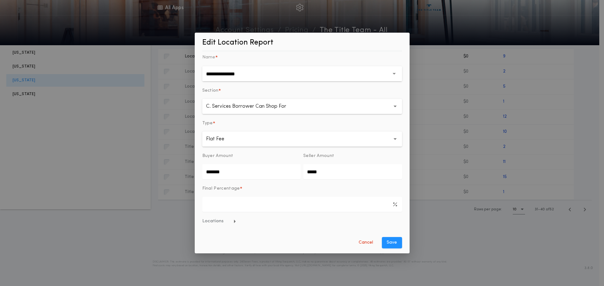
click at [209, 223] on span "Locations" at bounding box center [219, 222] width 34 height 6
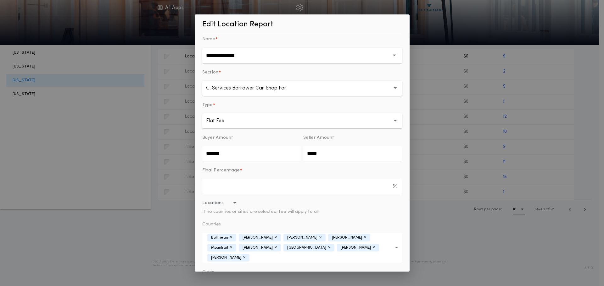
click at [559, 158] on div "**********" at bounding box center [302, 143] width 604 height 286
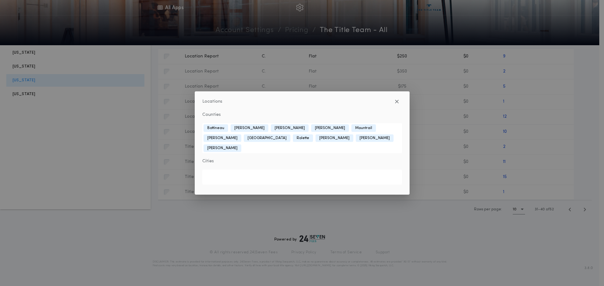
click at [550, 104] on div "Locations Counties [GEOGRAPHIC_DATA] [GEOGRAPHIC_DATA][PERSON_NAME][GEOGRAPHIC_…" at bounding box center [302, 143] width 604 height 286
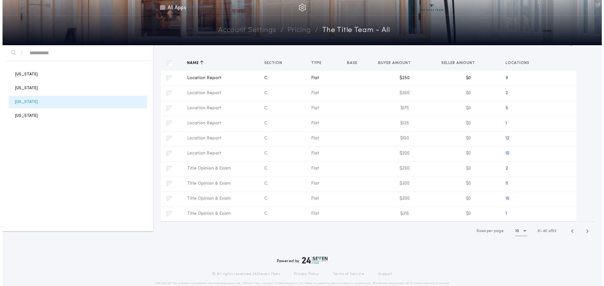
scroll to position [0, 0]
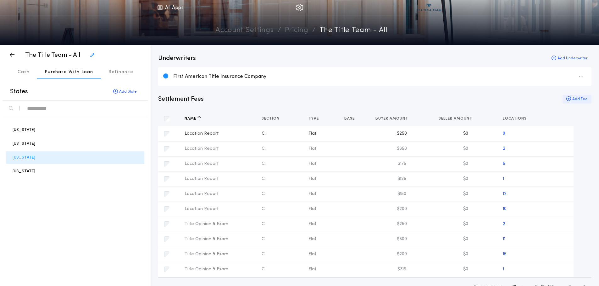
click at [582, 100] on button "Add Fee" at bounding box center [576, 99] width 29 height 9
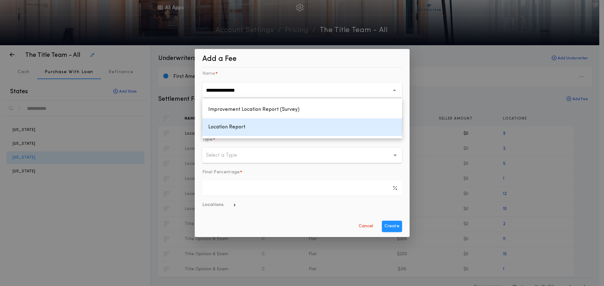
type input "**********"
click at [232, 126] on h1 "Location Report" at bounding box center [226, 127] width 47 height 15
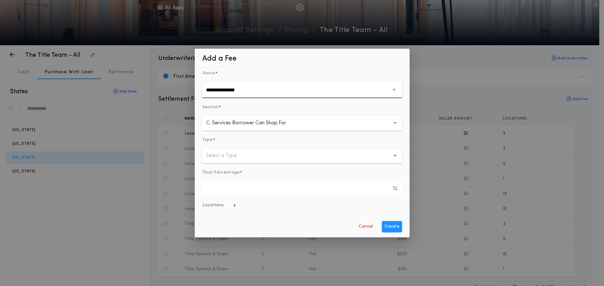
click at [230, 159] on p "Select a Type" at bounding box center [226, 156] width 41 height 8
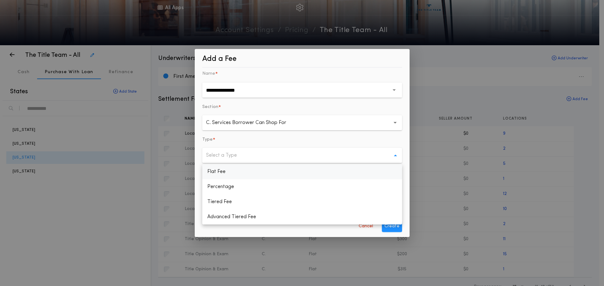
click at [225, 172] on p "Flat Fee" at bounding box center [302, 171] width 200 height 15
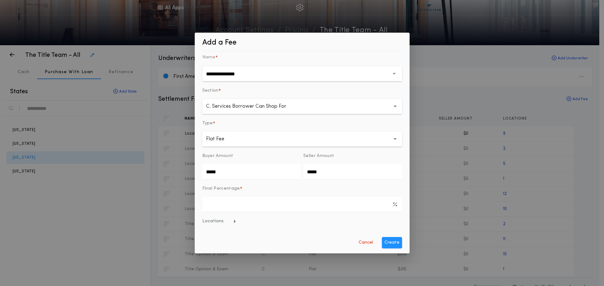
drag, startPoint x: 237, startPoint y: 174, endPoint x: 107, endPoint y: 193, distance: 130.9
click at [108, 193] on div "**********" at bounding box center [302, 143] width 604 height 286
type input "*******"
click at [220, 221] on span "Locations" at bounding box center [219, 222] width 34 height 6
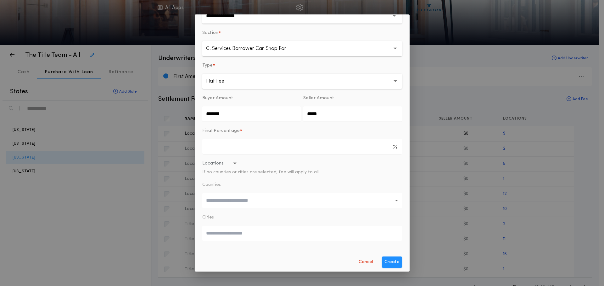
scroll to position [41, 0]
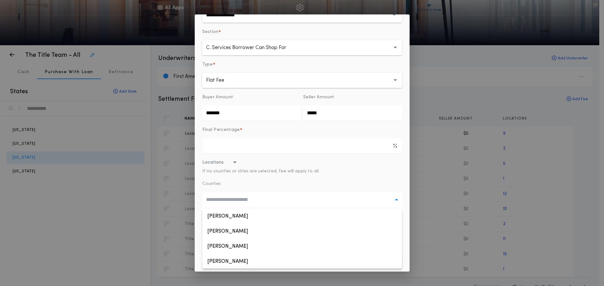
click at [231, 202] on input "text" at bounding box center [300, 200] width 189 height 8
click at [231, 214] on button "[PERSON_NAME]" at bounding box center [302, 215] width 200 height 15
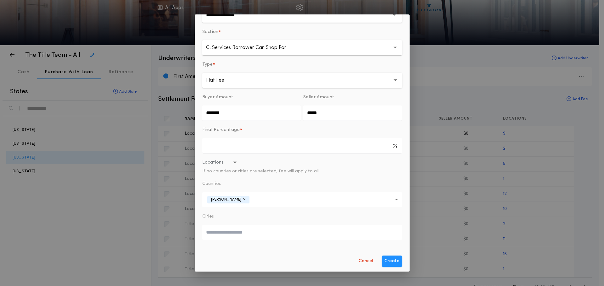
click at [402, 214] on div "**********" at bounding box center [302, 143] width 215 height 258
click at [229, 235] on input "text" at bounding box center [302, 232] width 192 height 5
click at [228, 234] on input "text" at bounding box center [302, 232] width 192 height 5
click at [202, 225] on button "*********" at bounding box center [302, 232] width 200 height 15
click at [202, 225] on button "**********" at bounding box center [302, 232] width 200 height 15
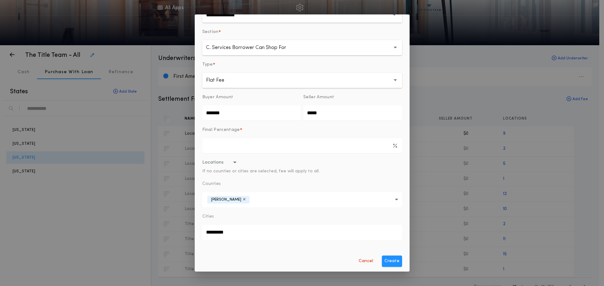
type input "********"
type input "*****"
type input "********"
type input "***"
type input "********"
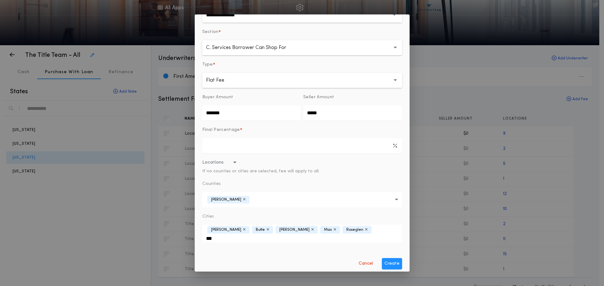
type input "****"
click at [202, 225] on button "[PERSON_NAME] Butte [PERSON_NAME] *****" at bounding box center [302, 234] width 200 height 18
type input "**********"
click at [389, 268] on button "Create" at bounding box center [392, 266] width 20 height 11
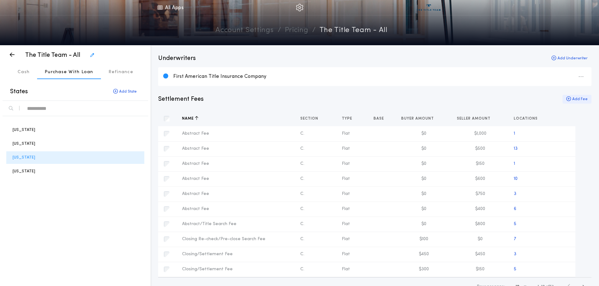
click at [575, 99] on button "Add Fee" at bounding box center [576, 99] width 29 height 9
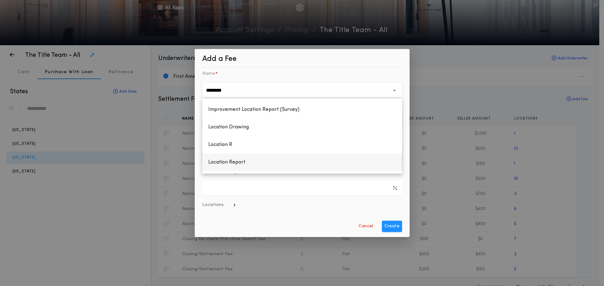
click at [219, 163] on h1 "Location Report" at bounding box center [226, 162] width 47 height 15
type input "**********"
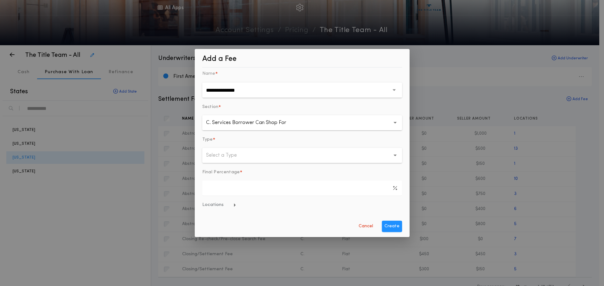
click at [246, 157] on p "Select a Type" at bounding box center [226, 156] width 41 height 8
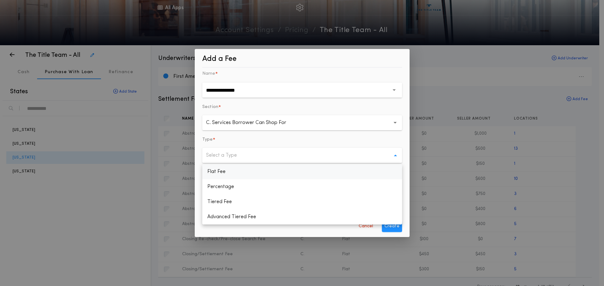
click at [223, 172] on p "Flat Fee" at bounding box center [302, 171] width 200 height 15
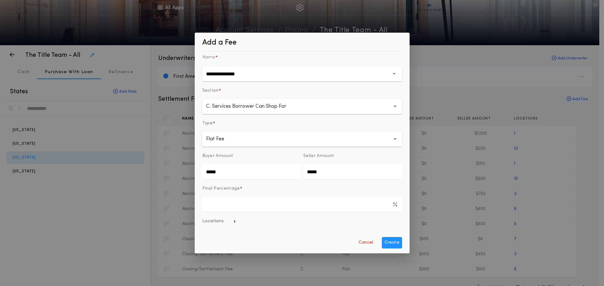
drag, startPoint x: 224, startPoint y: 176, endPoint x: 43, endPoint y: 184, distance: 181.6
click at [48, 185] on div "**********" at bounding box center [302, 143] width 604 height 286
type input "*******"
click at [210, 221] on span "Locations" at bounding box center [219, 222] width 34 height 6
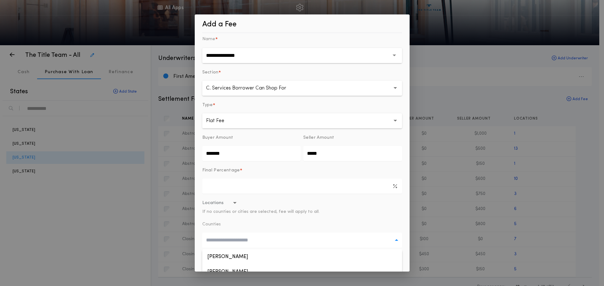
click at [227, 242] on input "text" at bounding box center [300, 241] width 189 height 8
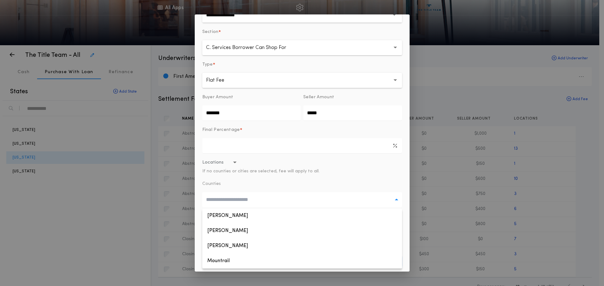
scroll to position [409, 0]
click at [220, 216] on button "[PERSON_NAME]" at bounding box center [302, 215] width 200 height 15
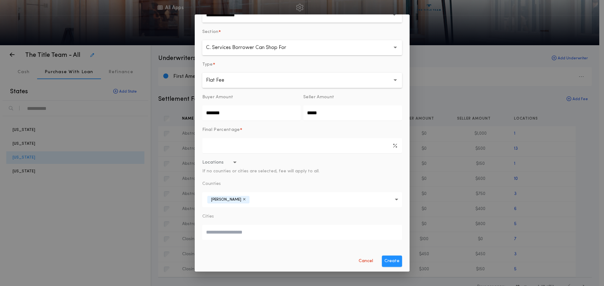
click at [317, 174] on button "Locations If no counties or cities are selected, fee will apply to all." at bounding box center [302, 167] width 200 height 15
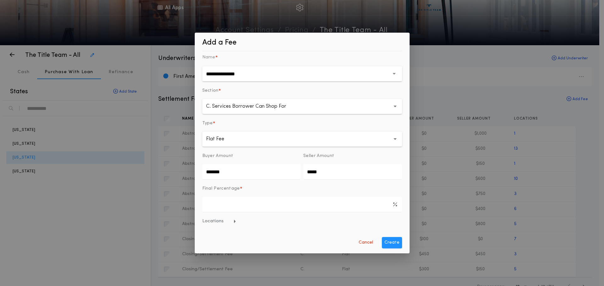
click at [313, 222] on button "Locations" at bounding box center [302, 222] width 200 height 6
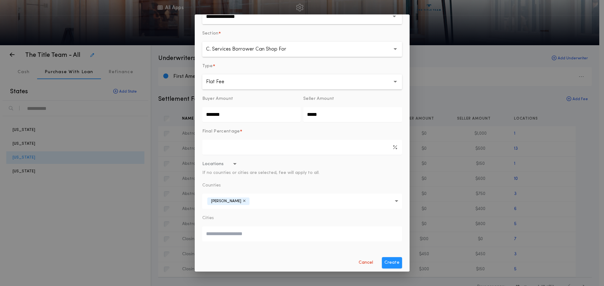
scroll to position [41, 0]
click at [238, 232] on input "text" at bounding box center [302, 232] width 192 height 5
type input "**********"
type input "*****"
type input "*******"
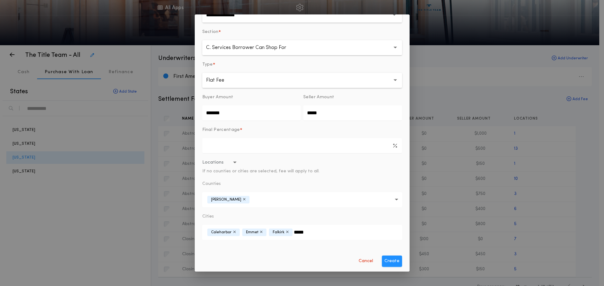
type input "******"
type input "****"
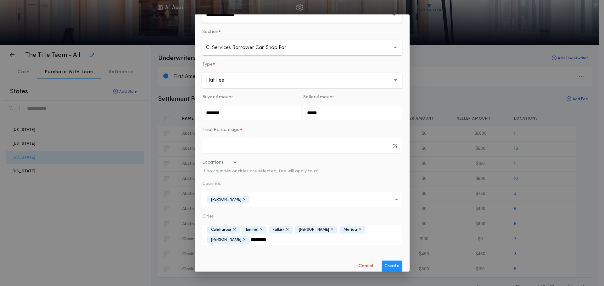
type input "*********"
click at [202, 225] on button "Coleharbor [PERSON_NAME] [PERSON_NAME] [PERSON_NAME] Riverdale ******" at bounding box center [302, 235] width 200 height 20
type input "**********"
type input "********"
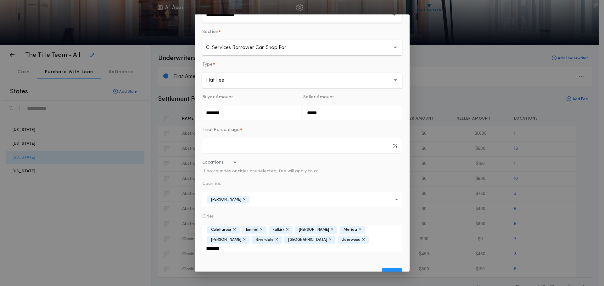
type input "********"
type input "******"
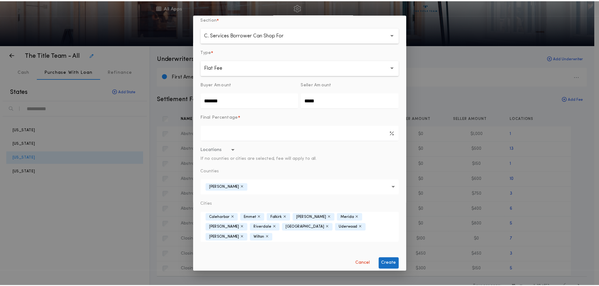
scroll to position [52, 0]
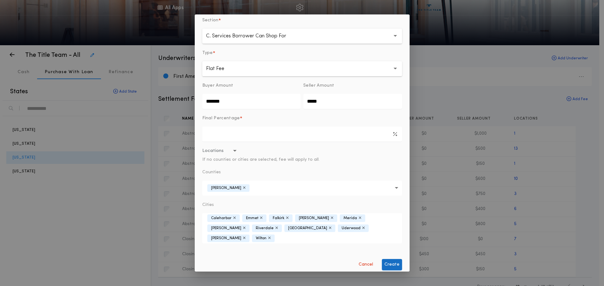
click at [393, 262] on button "Create" at bounding box center [392, 264] width 20 height 11
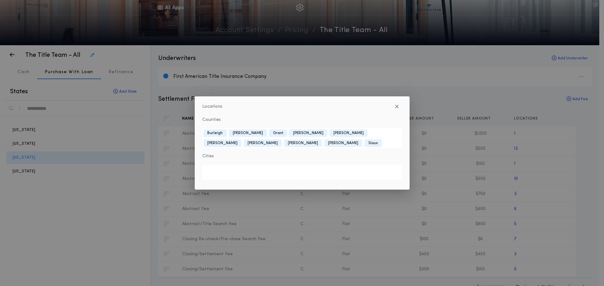
drag, startPoint x: 53, startPoint y: 230, endPoint x: 117, endPoint y: 90, distance: 153.8
click at [53, 222] on div "Locations Counties [GEOGRAPHIC_DATA][PERSON_NAME] [PERSON_NAME] [PERSON_NAME][G…" at bounding box center [302, 143] width 604 height 286
